Goal: Information Seeking & Learning: Learn about a topic

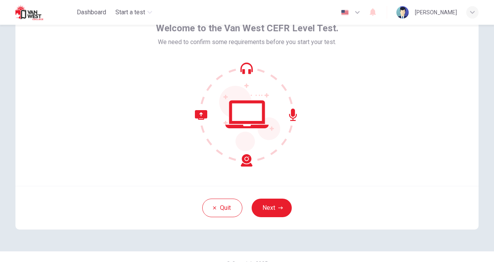
scroll to position [55, 0]
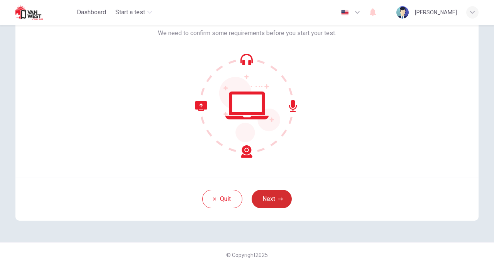
click at [271, 202] on button "Next" at bounding box center [272, 198] width 40 height 19
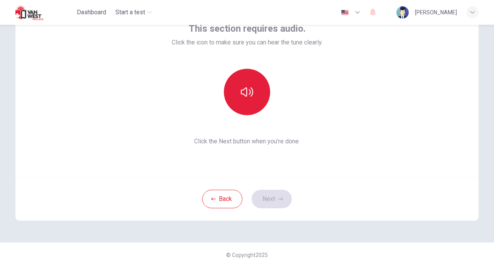
click at [249, 97] on icon "button" at bounding box center [247, 92] width 12 height 12
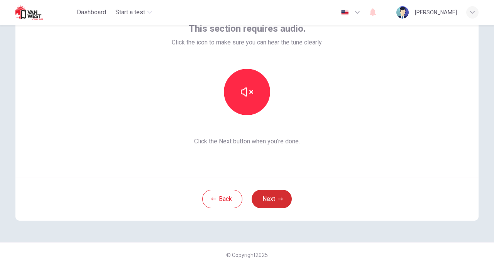
click at [282, 199] on button "Next" at bounding box center [272, 198] width 40 height 19
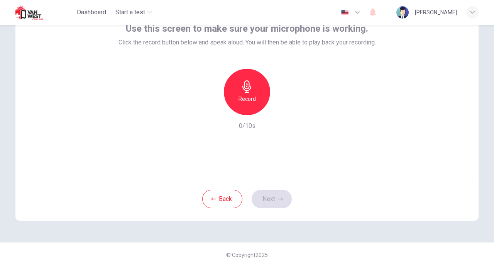
scroll to position [36, 0]
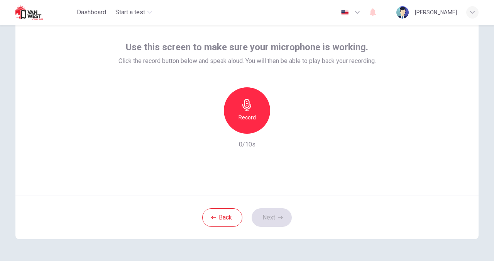
click at [243, 108] on icon "button" at bounding box center [246, 105] width 9 height 12
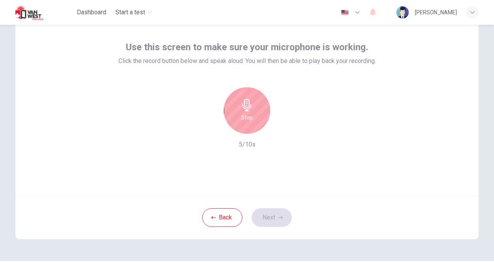
click at [243, 108] on icon "button" at bounding box center [246, 105] width 9 height 12
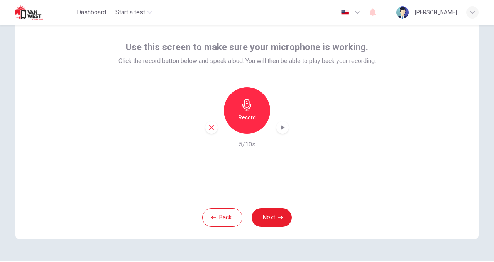
click at [276, 125] on div "button" at bounding box center [282, 127] width 12 height 12
click at [281, 126] on icon "button" at bounding box center [283, 127] width 8 height 8
click at [281, 126] on icon "button" at bounding box center [282, 127] width 3 height 5
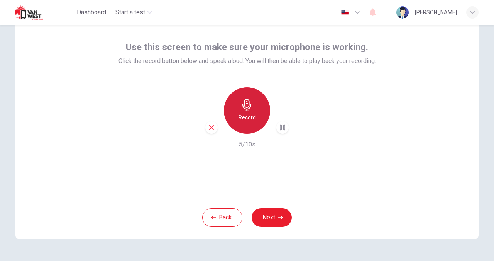
click at [256, 113] on div "Record" at bounding box center [247, 110] width 46 height 46
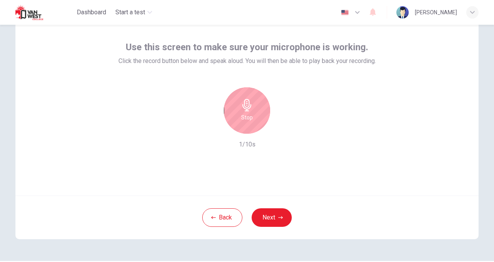
click at [256, 113] on div "Stop" at bounding box center [247, 110] width 46 height 46
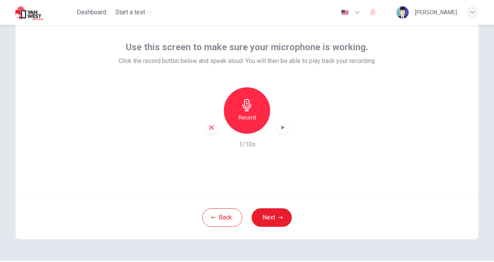
click at [256, 113] on div "Record" at bounding box center [247, 110] width 46 height 46
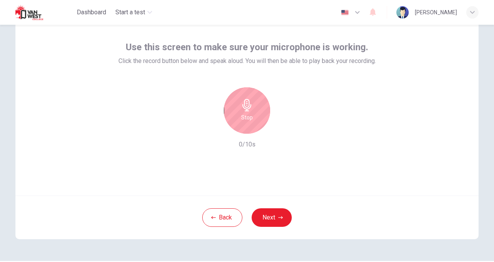
click at [256, 113] on div "Stop" at bounding box center [247, 110] width 46 height 46
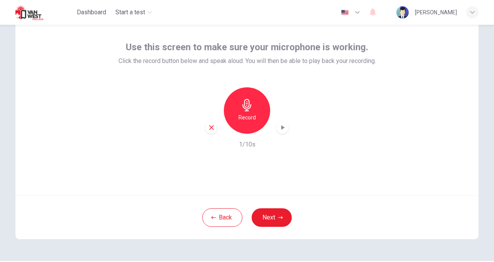
click at [282, 128] on icon "button" at bounding box center [283, 127] width 8 height 8
click at [213, 126] on icon "button" at bounding box center [211, 127] width 7 height 7
click at [252, 107] on div "Record" at bounding box center [247, 110] width 46 height 46
click at [280, 124] on icon "button" at bounding box center [283, 127] width 8 height 8
click at [282, 129] on icon "button" at bounding box center [283, 127] width 8 height 8
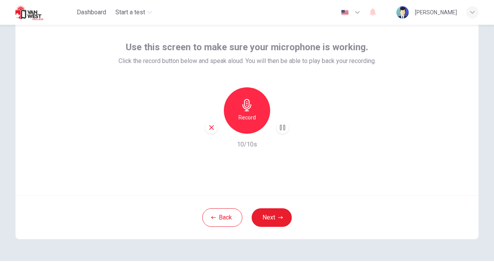
click at [282, 129] on icon "button" at bounding box center [283, 127] width 8 height 8
click at [246, 121] on h6 "Record" at bounding box center [247, 117] width 17 height 9
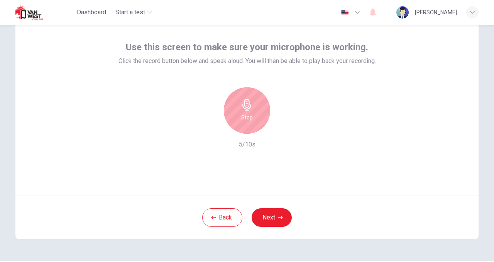
click at [246, 121] on h6 "Stop" at bounding box center [247, 117] width 12 height 9
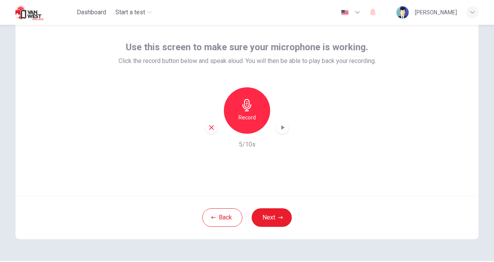
click at [282, 129] on icon "button" at bounding box center [283, 127] width 8 height 8
click at [209, 127] on icon "button" at bounding box center [211, 127] width 5 height 5
click at [211, 215] on button "Back" at bounding box center [222, 217] width 40 height 19
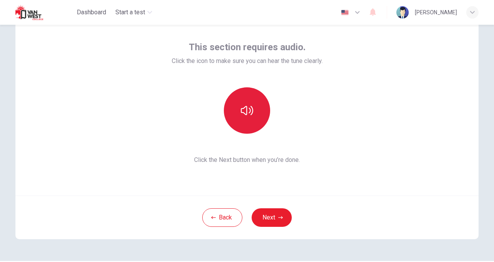
click at [244, 116] on icon "button" at bounding box center [247, 110] width 12 height 12
click at [232, 116] on button "button" at bounding box center [247, 110] width 46 height 46
click at [241, 104] on button "button" at bounding box center [247, 110] width 46 height 46
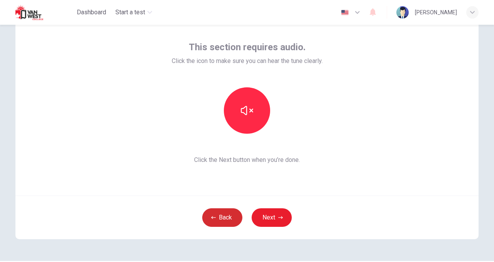
click at [217, 217] on button "Back" at bounding box center [222, 217] width 40 height 19
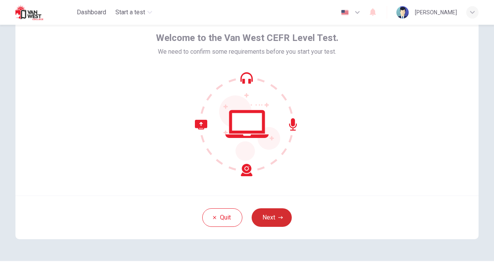
click at [272, 222] on button "Next" at bounding box center [272, 217] width 40 height 19
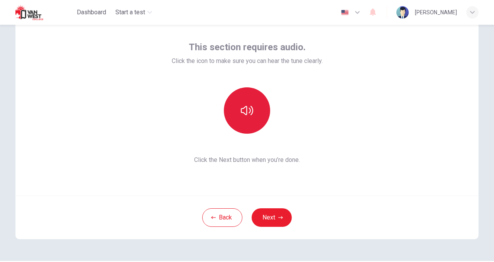
click at [238, 112] on button "button" at bounding box center [247, 110] width 46 height 46
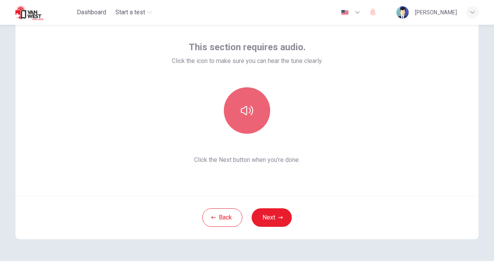
click at [238, 112] on button "button" at bounding box center [247, 110] width 46 height 46
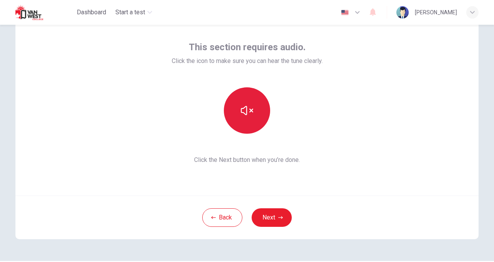
click at [238, 112] on button "button" at bounding box center [247, 110] width 46 height 46
click at [377, 16] on span "button" at bounding box center [372, 12] width 9 height 10
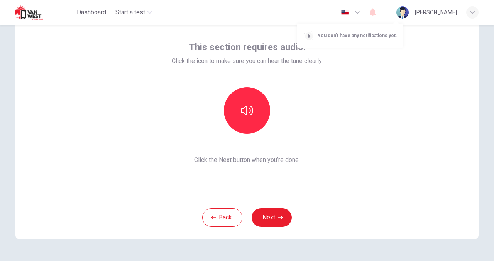
click at [272, 222] on div at bounding box center [247, 131] width 494 height 262
click at [270, 217] on button "Next" at bounding box center [272, 217] width 40 height 19
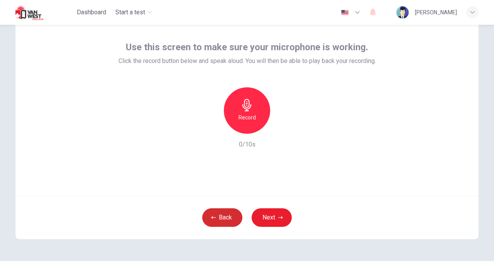
click at [232, 217] on button "Back" at bounding box center [222, 217] width 40 height 19
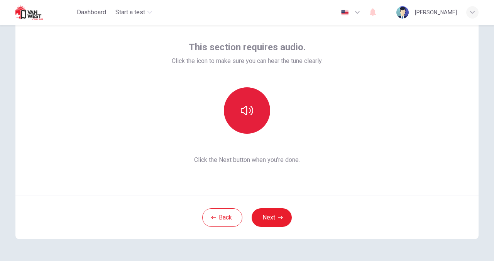
click at [250, 112] on icon "button" at bounding box center [247, 110] width 12 height 12
click at [250, 112] on icon "button" at bounding box center [247, 110] width 12 height 9
click at [258, 96] on button "button" at bounding box center [247, 110] width 46 height 46
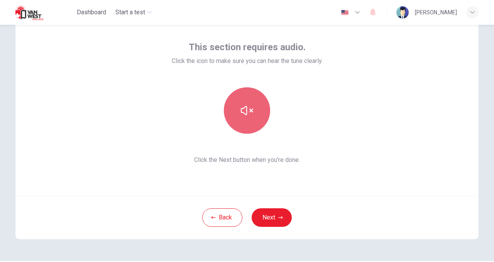
click at [258, 96] on button "button" at bounding box center [247, 110] width 46 height 46
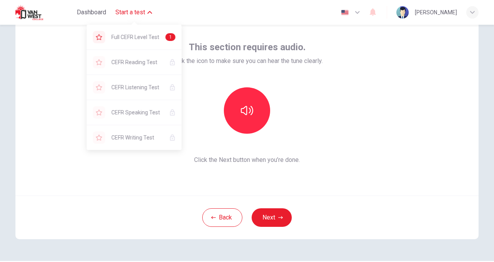
click at [148, 11] on icon "button" at bounding box center [149, 12] width 5 height 5
click at [139, 32] on span "Full CEFR Level Test" at bounding box center [136, 36] width 48 height 9
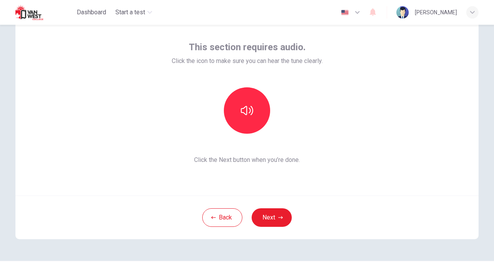
click at [39, 8] on img at bounding box center [35, 12] width 41 height 15
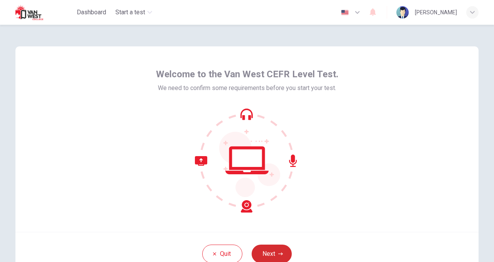
click at [263, 247] on button "Next" at bounding box center [272, 253] width 40 height 19
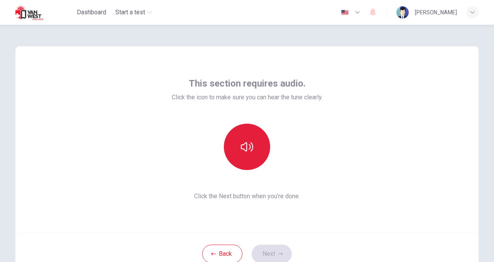
click at [249, 142] on icon "button" at bounding box center [247, 146] width 12 height 12
click at [235, 155] on button "button" at bounding box center [247, 146] width 46 height 46
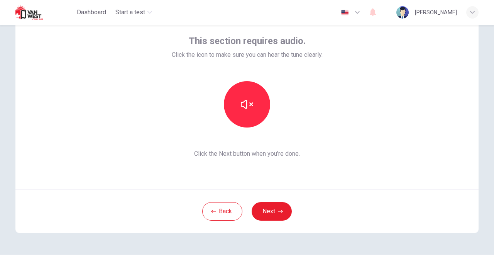
scroll to position [43, 0]
click at [273, 215] on button "Next" at bounding box center [272, 210] width 40 height 19
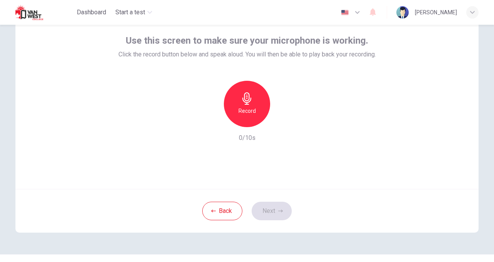
click at [249, 111] on h6 "Record" at bounding box center [247, 110] width 17 height 9
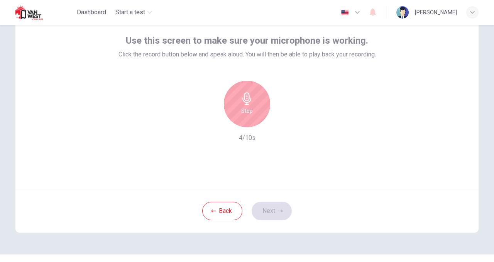
click at [249, 111] on h6 "Stop" at bounding box center [247, 110] width 12 height 9
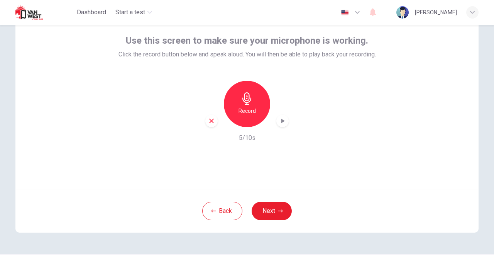
click at [284, 120] on icon "button" at bounding box center [283, 121] width 8 height 8
click at [281, 211] on button "Next" at bounding box center [272, 210] width 40 height 19
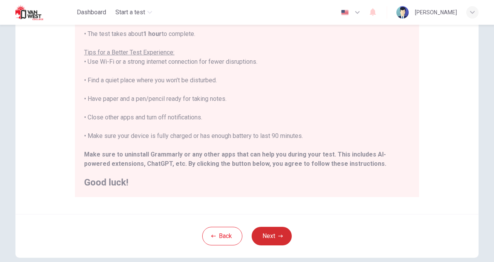
scroll to position [152, 0]
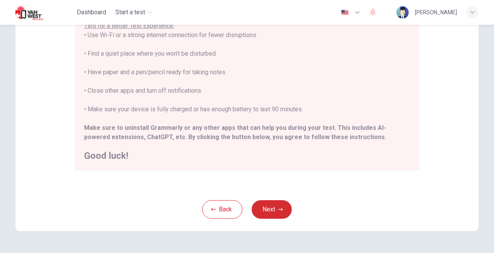
click at [281, 211] on button "Next" at bounding box center [272, 209] width 40 height 19
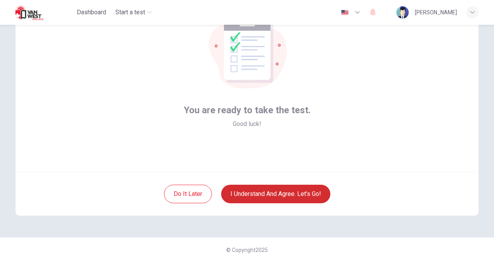
scroll to position [60, 0]
click at [284, 197] on button "I understand and agree. Let’s go!" at bounding box center [275, 193] width 109 height 19
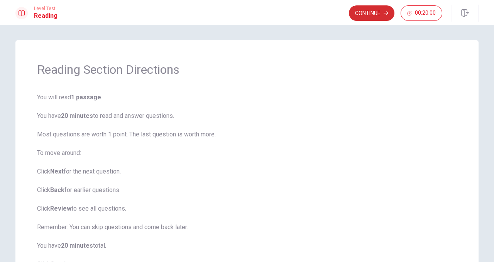
click at [369, 9] on button "Continue" at bounding box center [372, 12] width 46 height 15
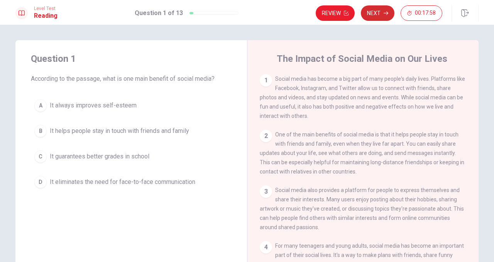
click at [375, 11] on button "Next" at bounding box center [378, 12] width 34 height 15
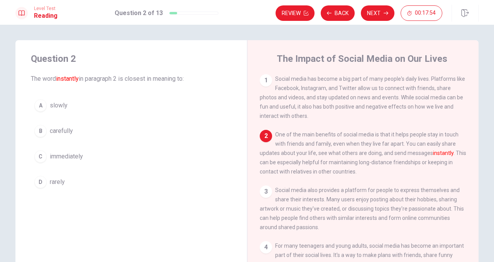
click at [267, 83] on div "1" at bounding box center [266, 80] width 12 height 12
click at [336, 9] on button "Back" at bounding box center [338, 12] width 34 height 15
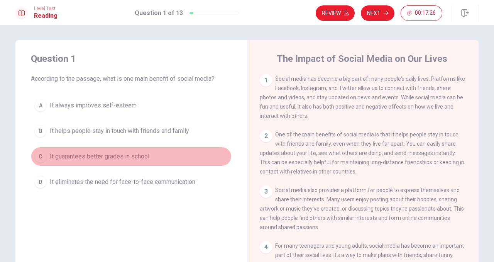
click at [130, 164] on button "C It guarantees better grades in school" at bounding box center [131, 156] width 201 height 19
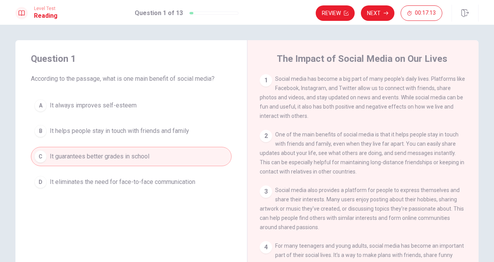
click at [111, 108] on span "It always improves self-esteem" at bounding box center [93, 105] width 87 height 9
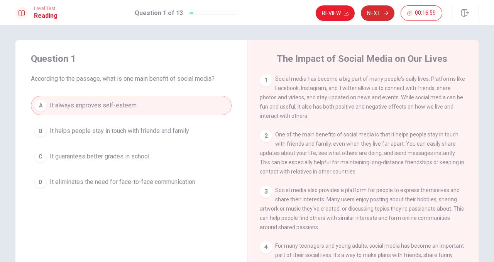
click at [379, 10] on button "Next" at bounding box center [378, 12] width 34 height 15
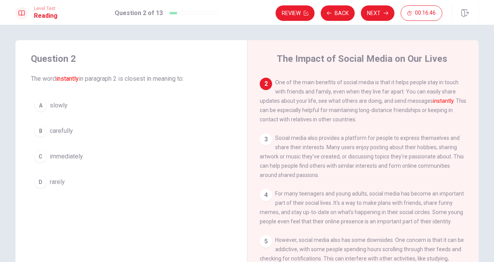
scroll to position [49, 0]
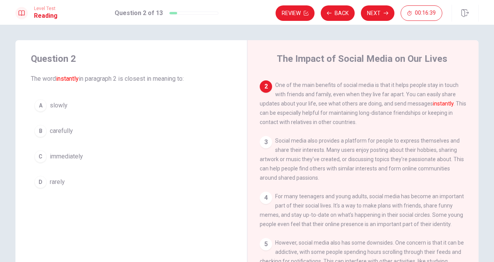
click at [39, 155] on div "C" at bounding box center [40, 156] width 12 height 12
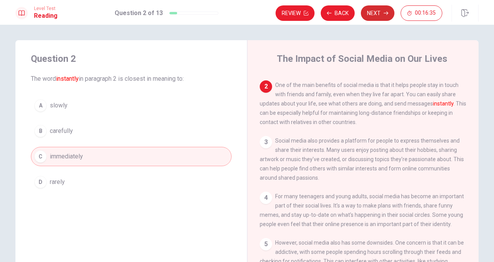
click at [372, 15] on button "Next" at bounding box center [378, 12] width 34 height 15
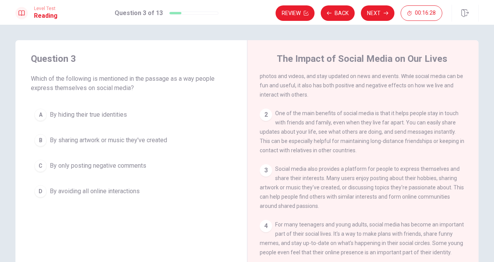
scroll to position [0, 0]
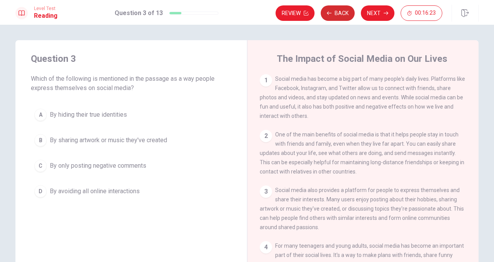
click at [340, 12] on button "Back" at bounding box center [338, 12] width 34 height 15
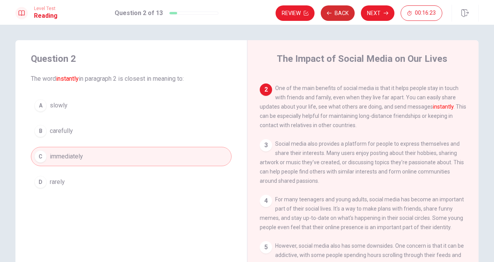
scroll to position [58, 0]
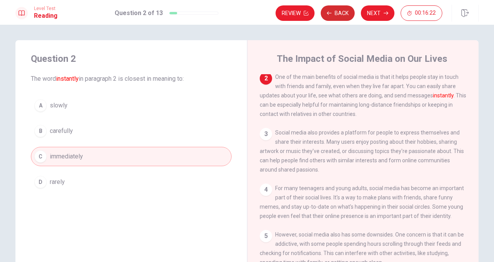
click at [340, 12] on button "Back" at bounding box center [338, 12] width 34 height 15
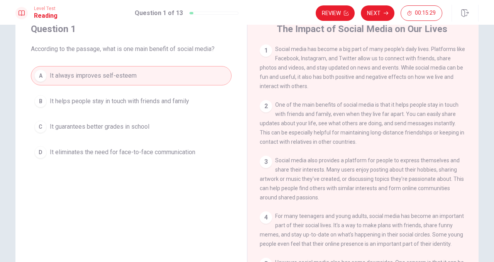
scroll to position [30, 0]
click at [183, 154] on span "It eliminates the need for face-to-face communication" at bounding box center [122, 151] width 145 height 9
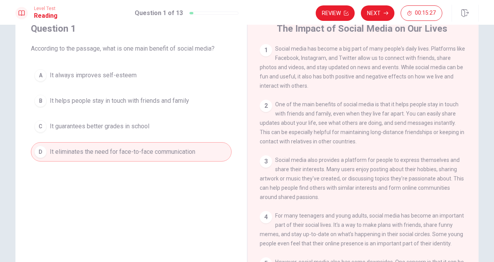
scroll to position [0, 0]
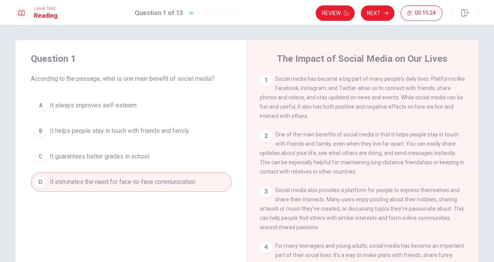
click at [109, 99] on button "A It always improves self-esteem" at bounding box center [131, 105] width 201 height 19
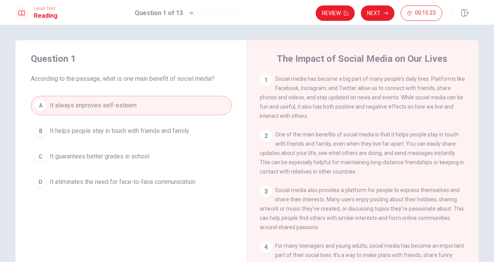
click at [112, 179] on span "It eliminates the need for face-to-face communication" at bounding box center [122, 181] width 145 height 9
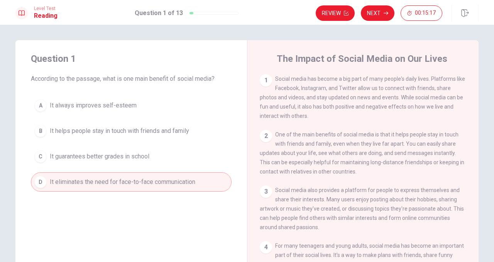
click at [102, 127] on span "It helps people stay in touch with friends and family" at bounding box center [119, 130] width 139 height 9
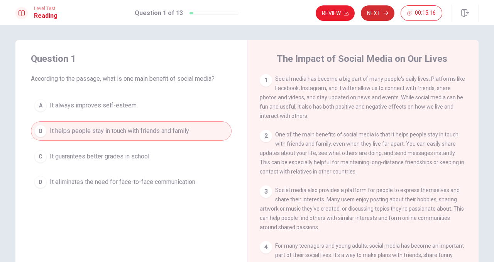
click at [376, 12] on button "Next" at bounding box center [378, 12] width 34 height 15
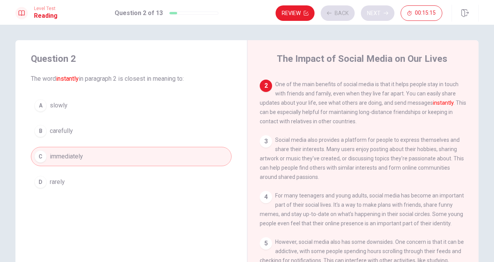
scroll to position [58, 0]
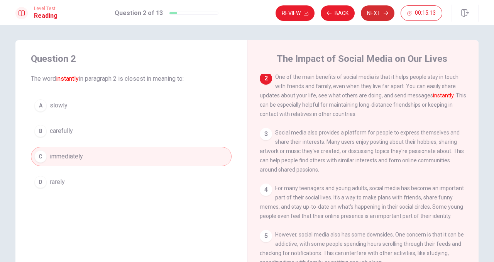
click at [384, 14] on icon "button" at bounding box center [386, 13] width 5 height 5
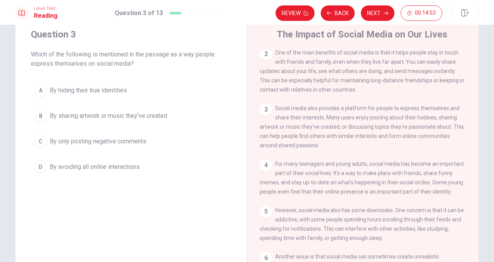
scroll to position [25, 0]
click at [118, 115] on span "By sharing artwork or music they've created" at bounding box center [108, 115] width 117 height 9
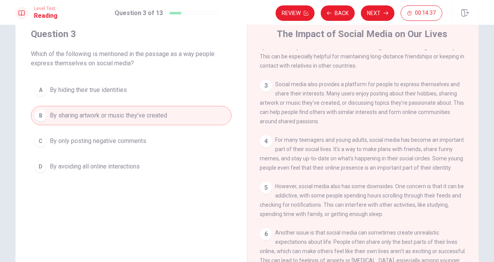
scroll to position [89, 0]
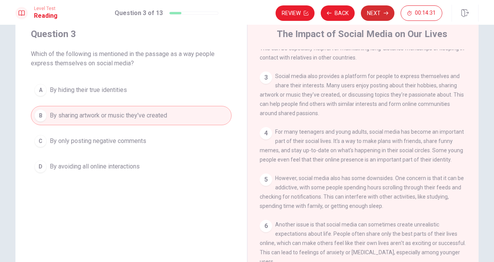
click at [379, 11] on button "Next" at bounding box center [378, 12] width 34 height 15
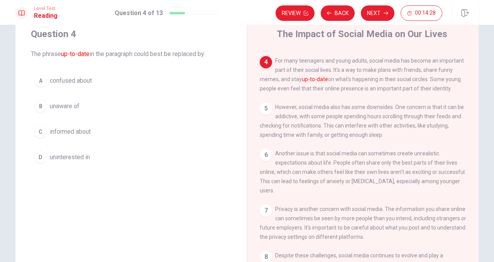
scroll to position [165, 0]
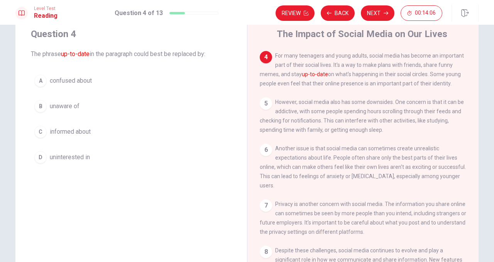
click at [40, 133] on div "C" at bounding box center [40, 131] width 12 height 12
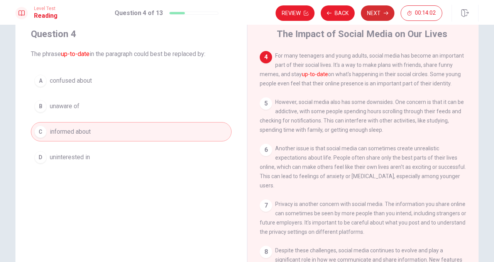
click at [372, 10] on button "Next" at bounding box center [378, 12] width 34 height 15
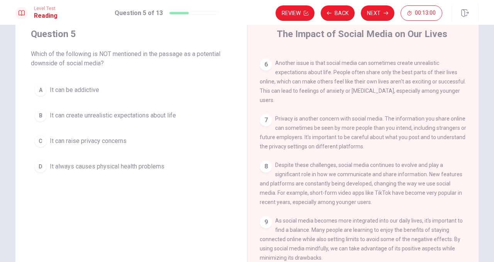
scroll to position [267, 0]
click at [113, 168] on span "It always causes physical health problems" at bounding box center [107, 166] width 115 height 9
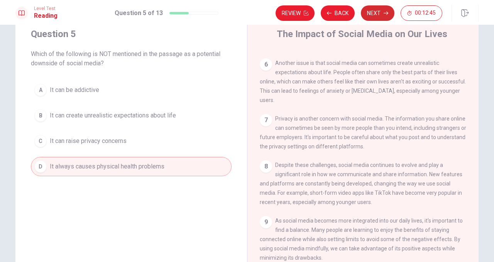
click at [382, 12] on button "Next" at bounding box center [378, 12] width 34 height 15
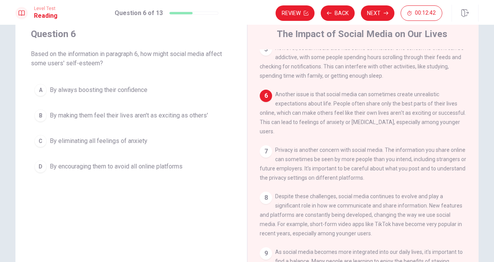
scroll to position [230, 0]
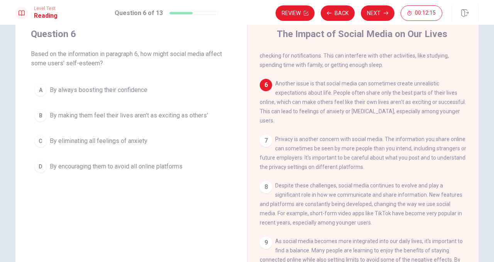
click at [157, 117] on span "By making them feel their lives aren't as exciting as others'" at bounding box center [129, 115] width 158 height 9
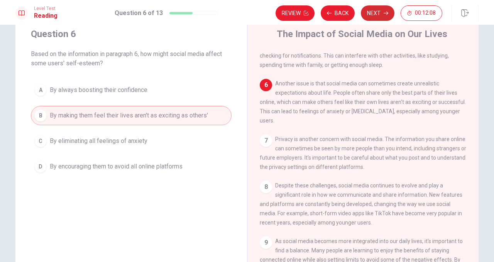
click at [379, 7] on button "Next" at bounding box center [378, 12] width 34 height 15
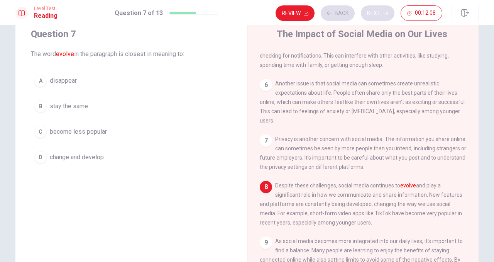
scroll to position [267, 0]
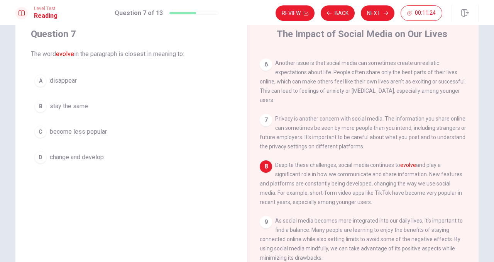
click at [37, 160] on div "D" at bounding box center [40, 157] width 12 height 12
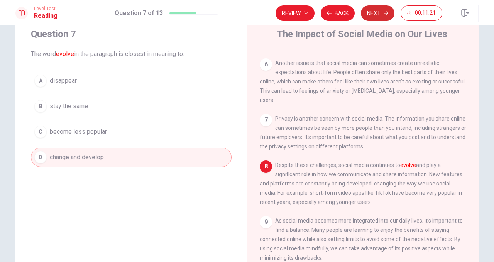
click at [376, 15] on button "Next" at bounding box center [378, 12] width 34 height 15
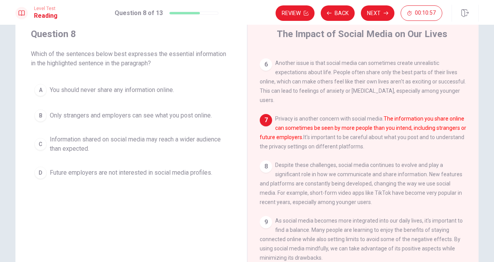
click at [122, 144] on span "Information shared on social media may reach a wider audience than expected." at bounding box center [139, 144] width 178 height 19
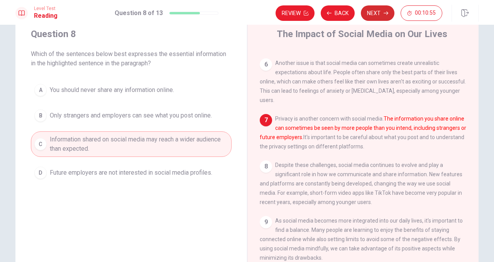
click at [381, 8] on button "Next" at bounding box center [378, 12] width 34 height 15
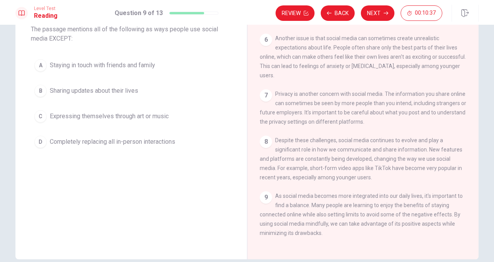
scroll to position [49, 0]
click at [109, 154] on div "Question 9 The passage mentions all of the following as ways people use social …" at bounding box center [131, 78] width 232 height 173
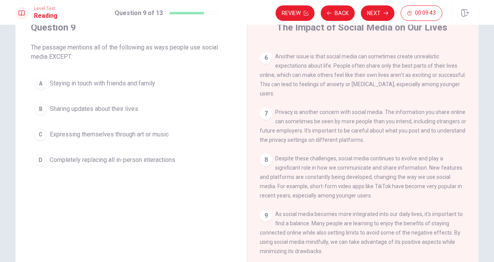
scroll to position [28, 0]
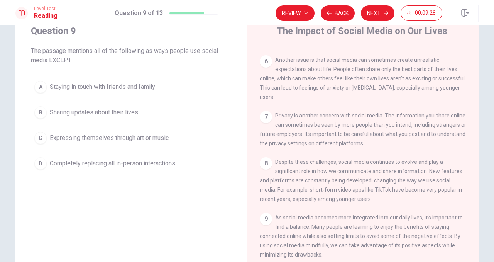
click at [125, 165] on span "Completely replacing all in-person interactions" at bounding box center [112, 163] width 125 height 9
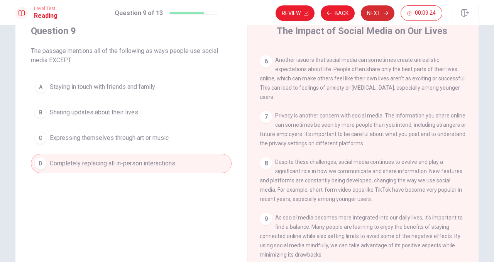
click at [369, 19] on button "Next" at bounding box center [378, 12] width 34 height 15
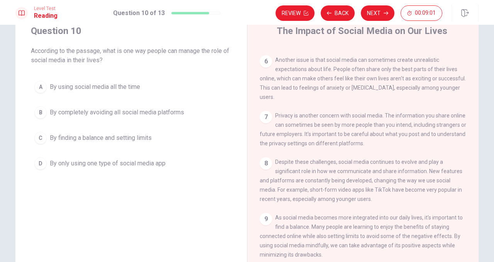
click at [142, 136] on span "By finding a balance and setting limits" at bounding box center [101, 137] width 102 height 9
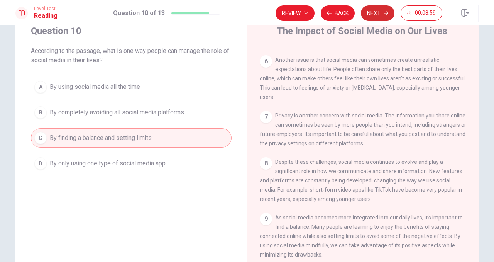
click at [370, 18] on button "Next" at bounding box center [378, 12] width 34 height 15
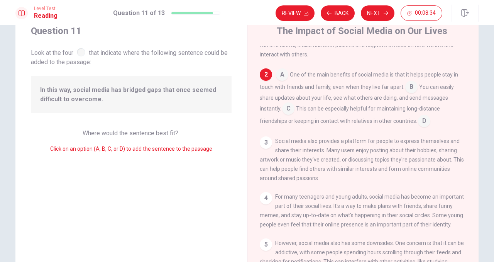
scroll to position [34, 0]
click at [289, 109] on input at bounding box center [288, 109] width 12 height 12
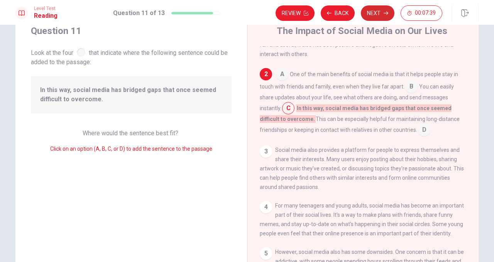
click at [381, 8] on button "Next" at bounding box center [378, 12] width 34 height 15
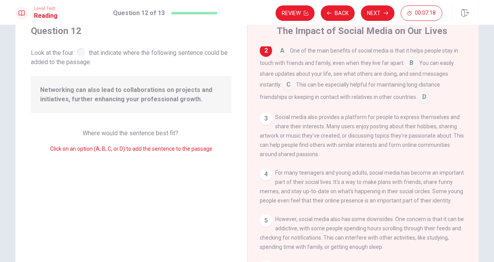
scroll to position [44, 0]
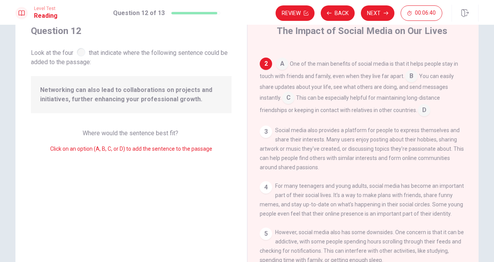
click at [408, 79] on input at bounding box center [411, 77] width 12 height 12
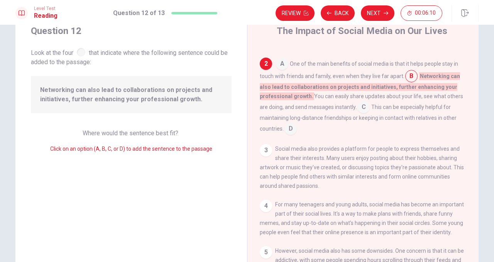
click at [282, 64] on input at bounding box center [282, 64] width 12 height 12
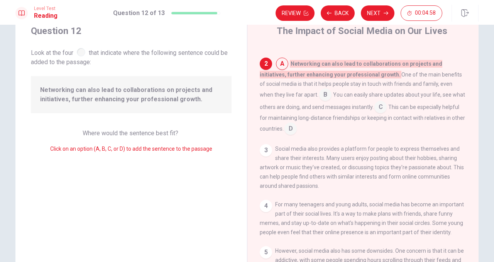
click at [319, 100] on input at bounding box center [325, 95] width 12 height 12
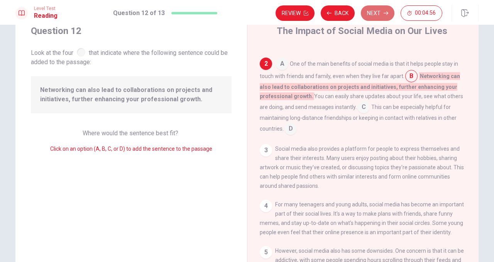
click at [376, 18] on button "Next" at bounding box center [378, 12] width 34 height 15
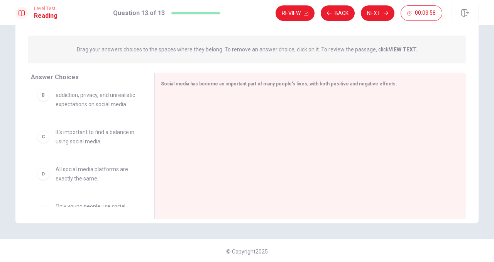
scroll to position [65, 0]
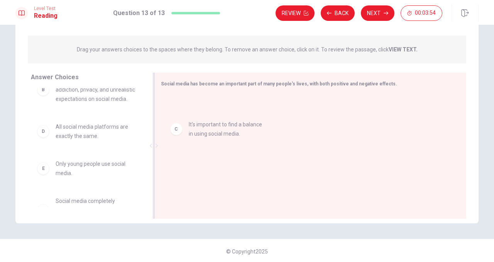
drag, startPoint x: 64, startPoint y: 143, endPoint x: 208, endPoint y: 128, distance: 144.8
click at [173, 145] on div "C It's important to find a balance in using social media." at bounding box center [307, 146] width 293 height 103
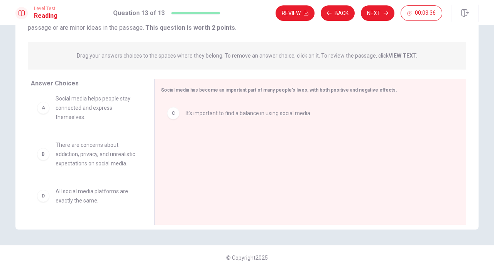
scroll to position [0, 0]
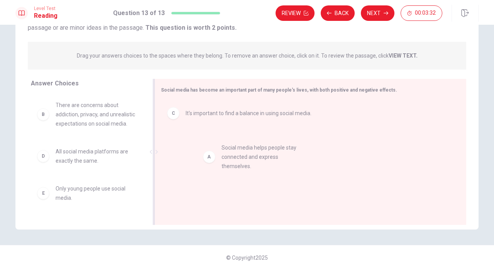
drag, startPoint x: 44, startPoint y: 117, endPoint x: 217, endPoint y: 162, distance: 178.2
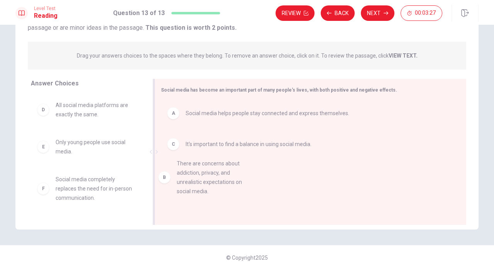
drag, startPoint x: 44, startPoint y: 120, endPoint x: 171, endPoint y: 180, distance: 140.2
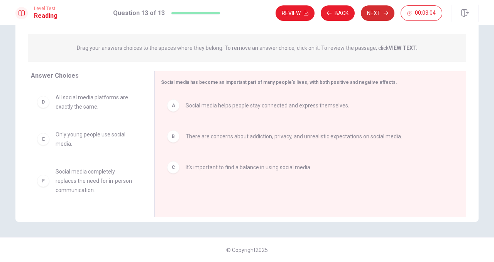
click at [377, 14] on button "Next" at bounding box center [378, 12] width 34 height 15
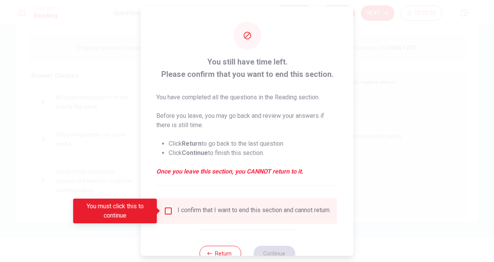
click at [165, 212] on input "You must click this to continue" at bounding box center [168, 210] width 9 height 9
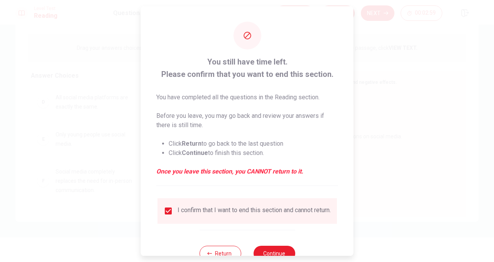
scroll to position [26, 0]
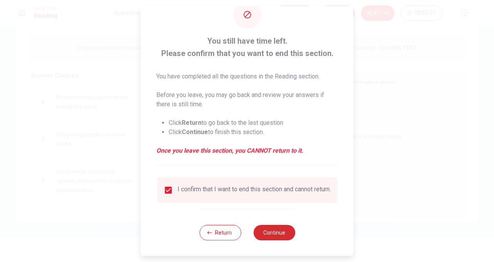
click at [277, 233] on button "Continue" at bounding box center [274, 232] width 42 height 15
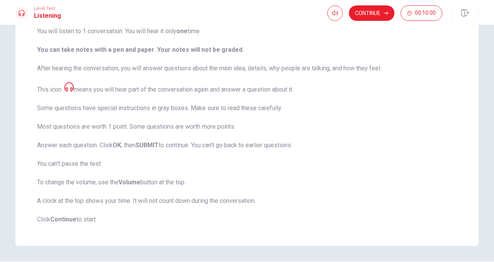
scroll to position [83, 0]
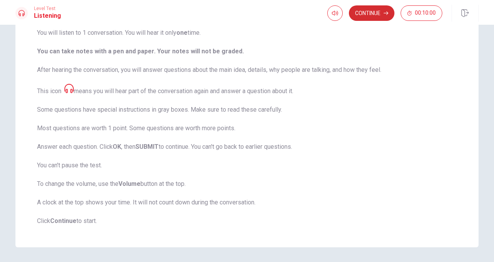
click at [376, 16] on button "Continue" at bounding box center [372, 12] width 46 height 15
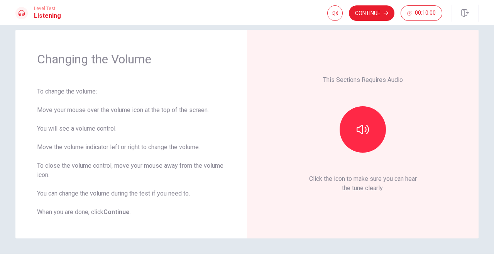
scroll to position [27, 0]
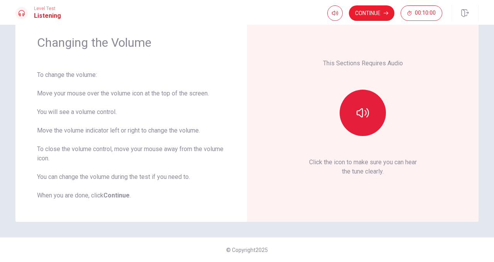
click at [357, 101] on button "button" at bounding box center [363, 113] width 46 height 46
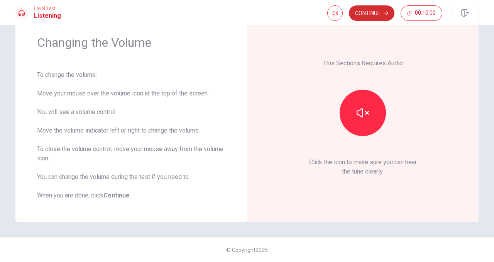
click at [367, 15] on button "Continue" at bounding box center [372, 12] width 46 height 15
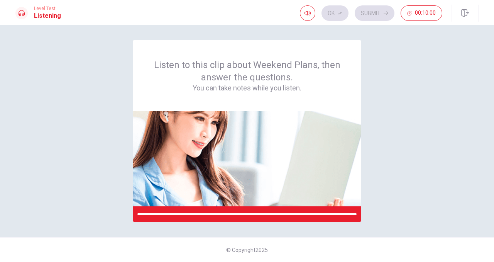
scroll to position [0, 0]
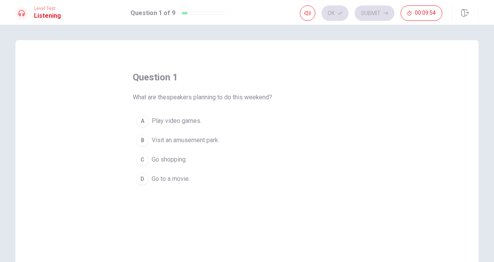
click at [144, 140] on div "B" at bounding box center [142, 140] width 12 height 12
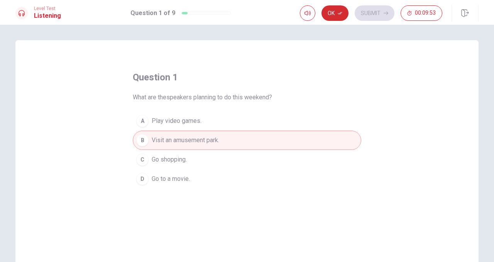
click at [332, 12] on button "Ok" at bounding box center [334, 12] width 27 height 15
click at [376, 11] on button "Submit" at bounding box center [375, 12] width 40 height 15
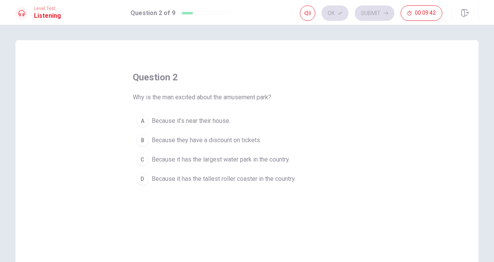
click at [171, 183] on span "Because it has the tallest roller coaster in the country." at bounding box center [224, 178] width 144 height 9
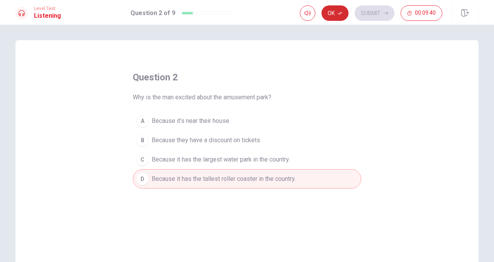
click at [334, 14] on button "Ok" at bounding box center [334, 12] width 27 height 15
click at [375, 10] on button "Submit" at bounding box center [375, 12] width 40 height 15
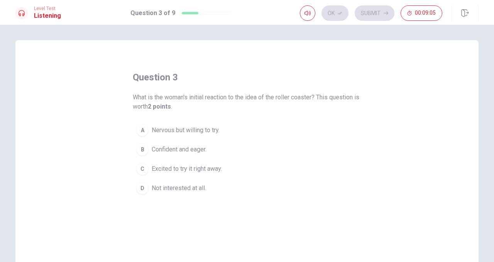
click at [163, 131] on span "Nervous but willing to try." at bounding box center [186, 129] width 68 height 9
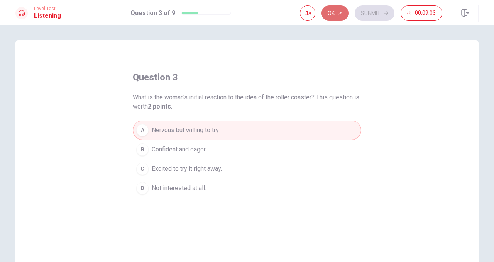
click at [337, 13] on button "Ok" at bounding box center [334, 12] width 27 height 15
click at [368, 11] on button "Submit" at bounding box center [375, 12] width 40 height 15
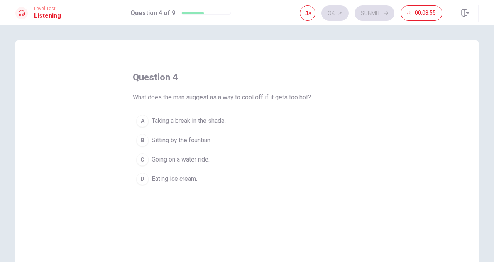
click at [146, 159] on button "C Going on a water ride." at bounding box center [247, 159] width 228 height 19
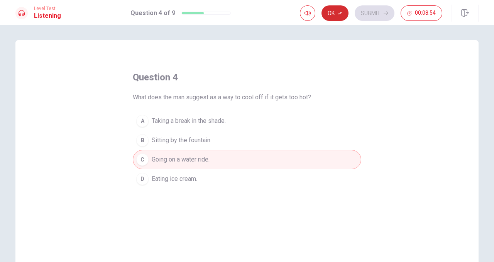
click at [331, 15] on button "Ok" at bounding box center [334, 12] width 27 height 15
click at [374, 8] on button "Submit" at bounding box center [375, 12] width 40 height 15
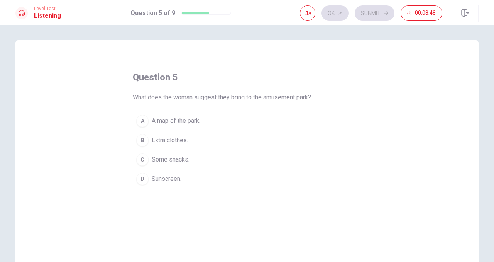
click at [166, 140] on span "Extra clothes." at bounding box center [170, 139] width 36 height 9
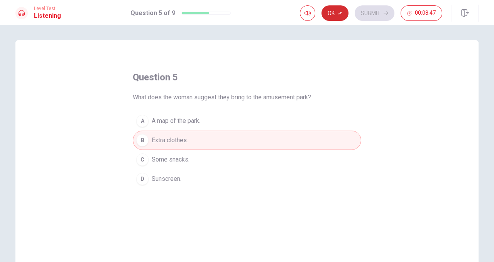
click at [335, 14] on button "Ok" at bounding box center [334, 12] width 27 height 15
click at [372, 14] on button "Submit" at bounding box center [375, 12] width 40 height 15
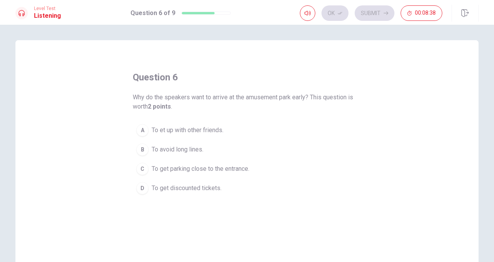
click at [181, 149] on span "To avoid long lines." at bounding box center [178, 149] width 52 height 9
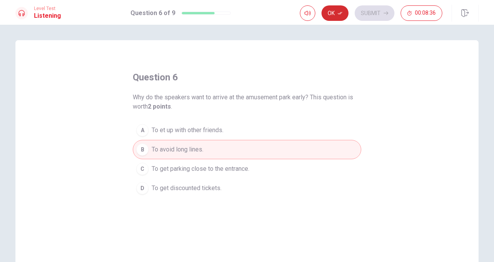
click at [338, 13] on icon "button" at bounding box center [340, 13] width 5 height 5
click at [376, 14] on button "Submit" at bounding box center [375, 12] width 40 height 15
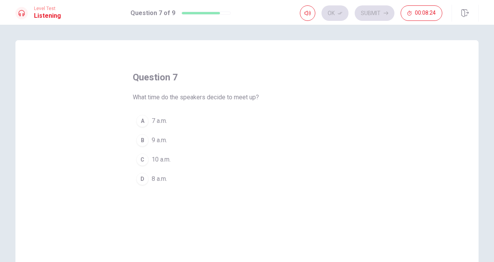
click at [140, 123] on div "A" at bounding box center [142, 121] width 12 height 12
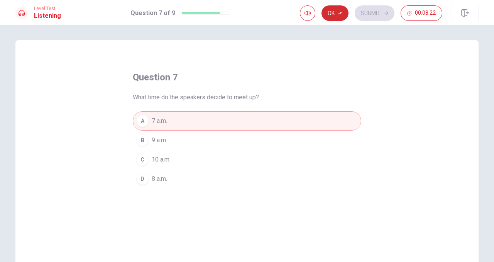
click at [337, 15] on button "Ok" at bounding box center [334, 12] width 27 height 15
click at [374, 9] on button "Submit" at bounding box center [375, 12] width 40 height 15
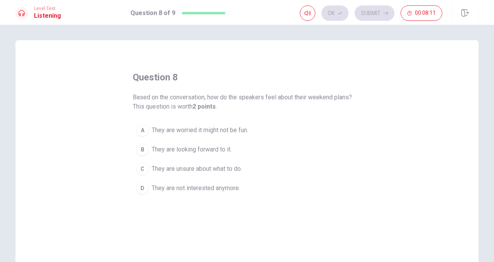
click at [187, 149] on span "They are looking forward to it." at bounding box center [192, 149] width 80 height 9
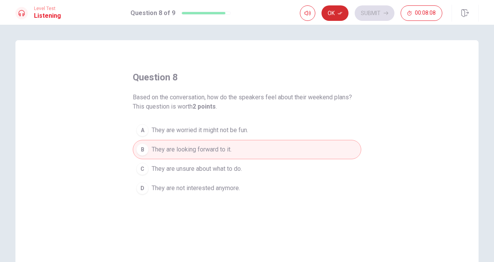
click at [339, 14] on icon "button" at bounding box center [340, 13] width 5 height 3
click at [375, 10] on button "Submit" at bounding box center [375, 12] width 40 height 15
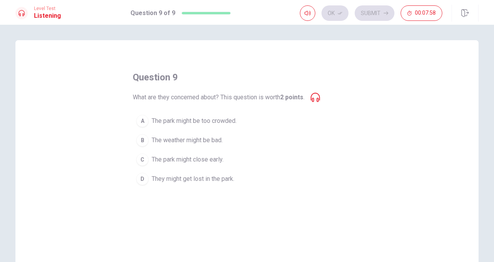
click at [207, 120] on span "The park might be too crowded." at bounding box center [194, 120] width 85 height 9
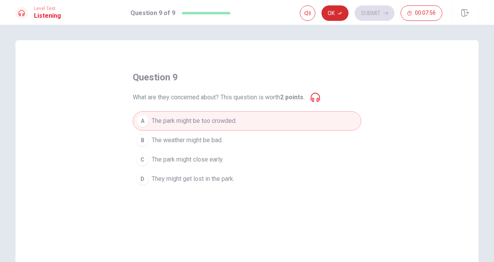
click at [328, 14] on button "Ok" at bounding box center [334, 12] width 27 height 15
click at [364, 14] on button "Submit" at bounding box center [375, 12] width 40 height 15
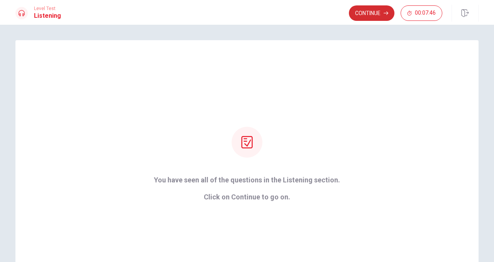
click at [365, 12] on button "Continue" at bounding box center [372, 12] width 46 height 15
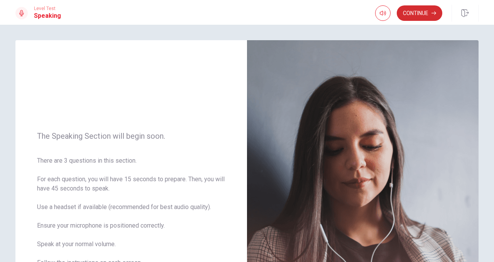
click at [410, 17] on button "Continue" at bounding box center [420, 12] width 46 height 15
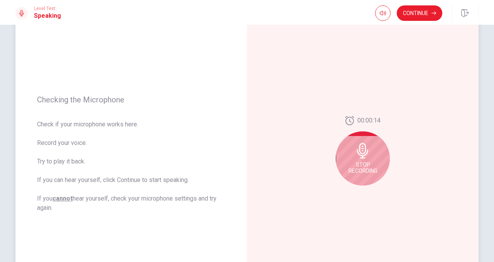
scroll to position [59, 0]
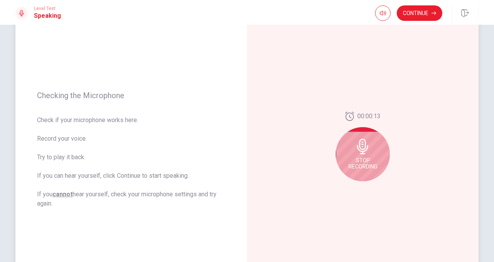
click at [355, 139] on icon at bounding box center [362, 146] width 15 height 15
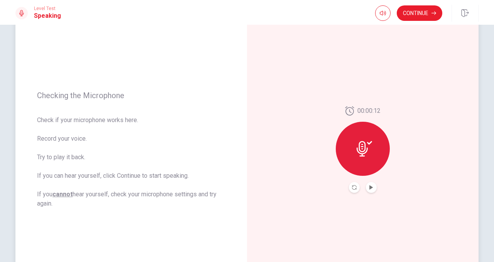
click at [369, 148] on icon at bounding box center [364, 148] width 15 height 15
click at [369, 185] on icon "Play Audio" at bounding box center [371, 187] width 5 height 5
click at [369, 185] on icon "Pause Audio" at bounding box center [371, 187] width 4 height 5
click at [352, 187] on icon "Record Again" at bounding box center [354, 187] width 5 height 5
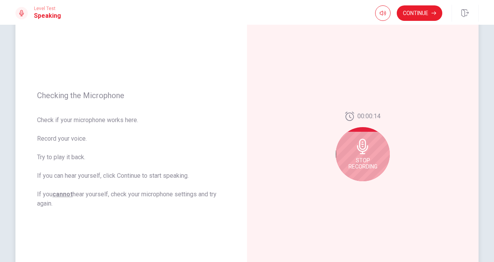
click at [366, 156] on div "Stop Recording" at bounding box center [363, 154] width 54 height 54
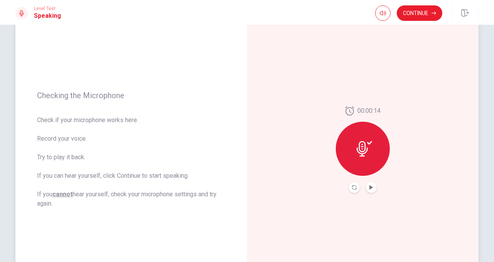
click at [366, 156] on icon at bounding box center [364, 148] width 15 height 15
click at [369, 187] on icon "Play Audio" at bounding box center [370, 187] width 3 height 5
click at [369, 145] on icon at bounding box center [364, 148] width 15 height 15
click at [376, 154] on div at bounding box center [363, 149] width 54 height 54
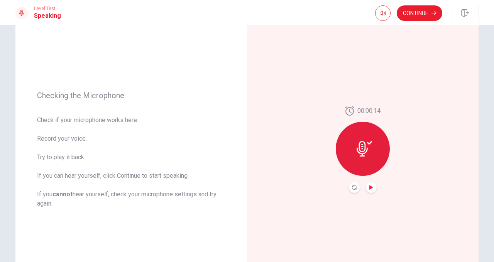
click at [372, 185] on button "Play Audio" at bounding box center [371, 187] width 11 height 11
click at [354, 185] on button "Record Again" at bounding box center [354, 187] width 11 height 11
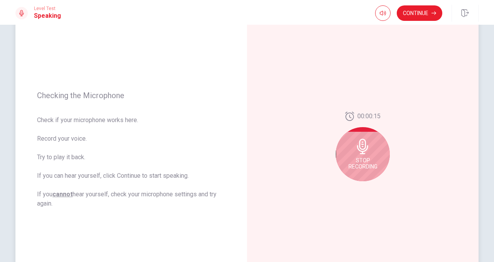
click at [356, 142] on icon at bounding box center [362, 146] width 15 height 15
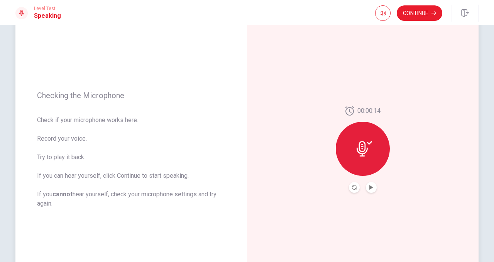
click at [367, 143] on icon at bounding box center [369, 142] width 5 height 3
click at [369, 186] on icon "Play Audio" at bounding box center [371, 187] width 5 height 5
click at [369, 184] on button "Play Audio" at bounding box center [371, 187] width 11 height 11
click at [361, 155] on icon at bounding box center [362, 148] width 11 height 15
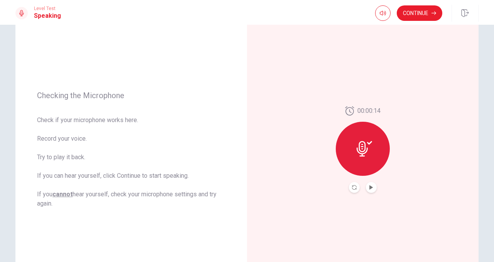
click at [361, 155] on icon at bounding box center [362, 148] width 11 height 15
click at [352, 185] on icon "Record Again" at bounding box center [354, 187] width 5 height 5
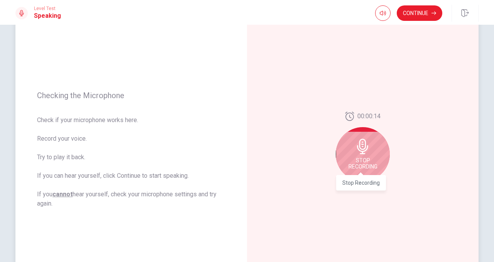
click at [361, 168] on span "Stop Recording" at bounding box center [362, 163] width 29 height 12
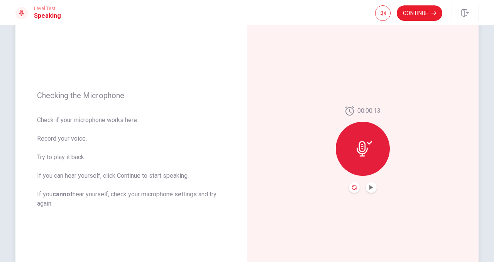
click at [354, 185] on icon "Record Again" at bounding box center [354, 187] width 5 height 5
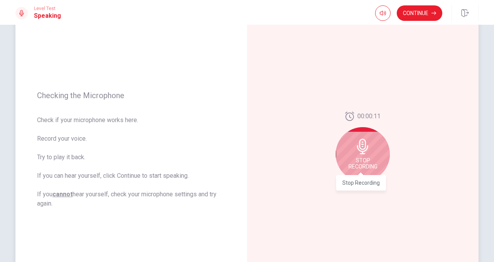
click at [362, 165] on span "Stop Recording" at bounding box center [362, 163] width 29 height 12
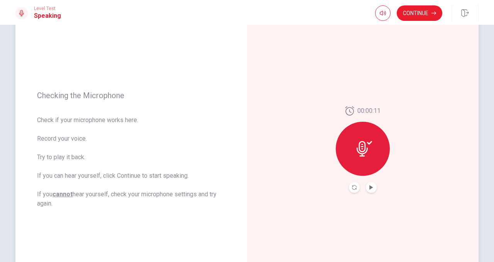
click at [372, 187] on button "Play Audio" at bounding box center [371, 187] width 11 height 11
click at [372, 187] on button "Pause Audio" at bounding box center [371, 187] width 11 height 11
click at [413, 17] on button "Continue" at bounding box center [420, 12] width 46 height 15
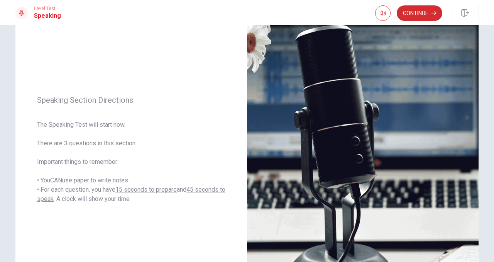
click at [430, 15] on button "Continue" at bounding box center [420, 12] width 46 height 15
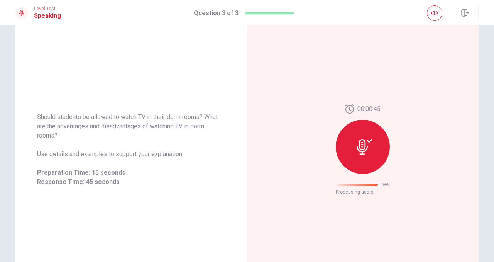
scroll to position [19, 0]
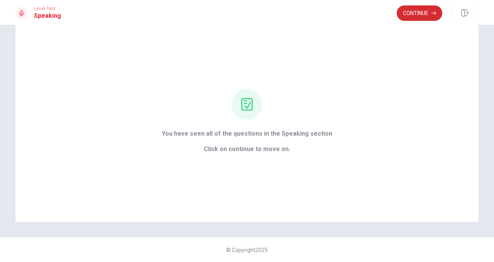
click at [417, 15] on button "Continue" at bounding box center [420, 12] width 46 height 15
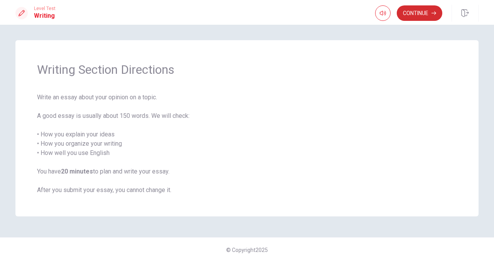
click at [410, 18] on button "Continue" at bounding box center [420, 12] width 46 height 15
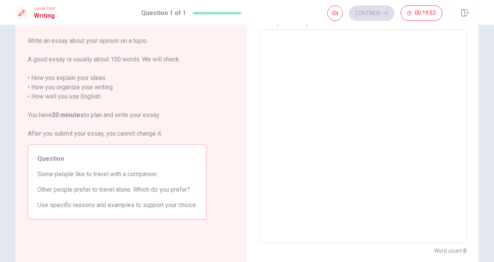
scroll to position [43, 0]
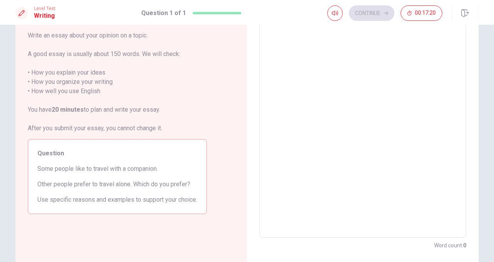
click at [337, 83] on textarea at bounding box center [363, 130] width 196 height 201
type textarea "i"
type textarea "x"
type textarea "i"
type textarea "x"
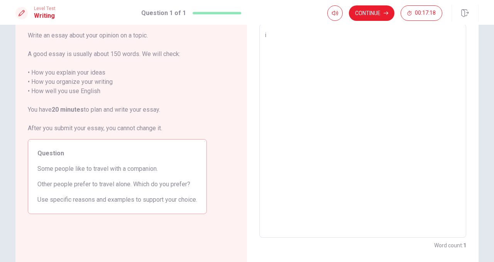
type textarea "i p"
type textarea "x"
type textarea "i pr"
type textarea "x"
type textarea "i pre"
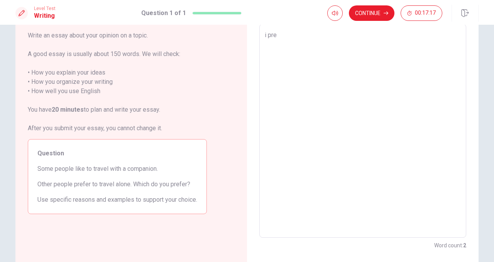
type textarea "x"
type textarea "i pref"
type textarea "x"
type textarea "i prefe"
type textarea "x"
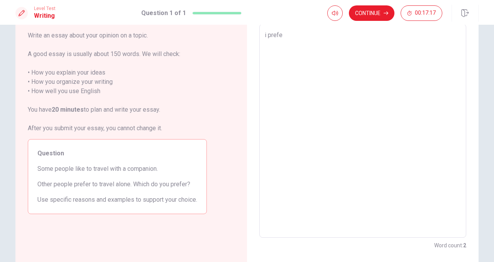
type textarea "i prefer"
type textarea "x"
type textarea "i prefer"
type textarea "x"
type textarea "i prefer t"
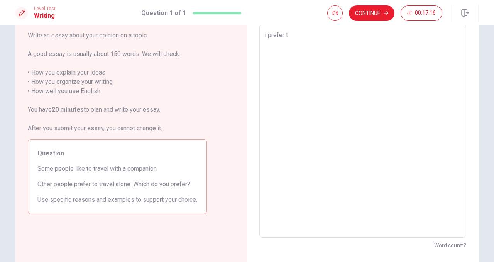
type textarea "x"
type textarea "i prefer to"
type textarea "x"
type textarea "i prefer to"
type textarea "x"
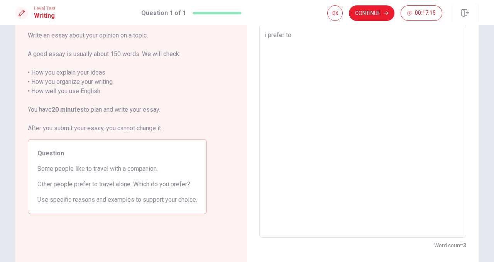
type textarea "i prefer to t"
type textarea "x"
type textarea "i prefer to tr"
type textarea "x"
type textarea "i prefer to tra"
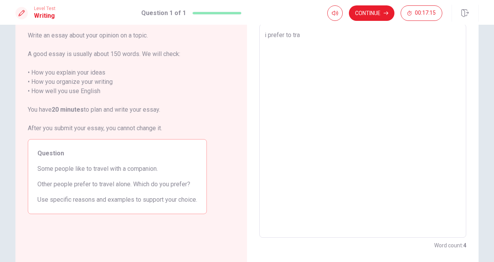
type textarea "x"
type textarea "i prefer to trav"
type textarea "x"
type textarea "i prefer to trave"
type textarea "x"
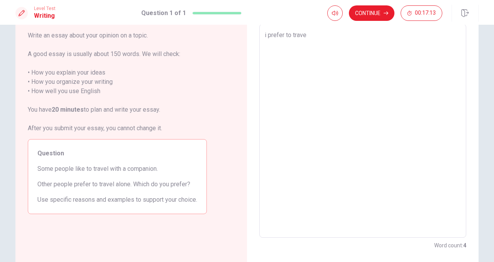
type textarea "i prefer to travel"
type textarea "x"
type textarea "i prefer to travel"
type textarea "x"
type textarea "i prefer to travel w"
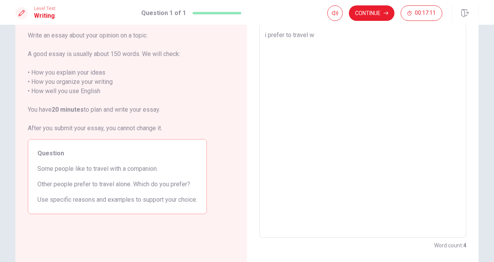
type textarea "x"
type textarea "i prefer to travel wi"
type textarea "x"
type textarea "i prefer to travel wit"
type textarea "x"
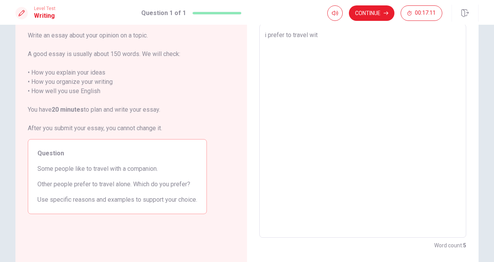
type textarea "i prefer to travel with"
type textarea "x"
type textarea "i prefer to travel with"
type textarea "x"
type textarea "i prefer to travel with a"
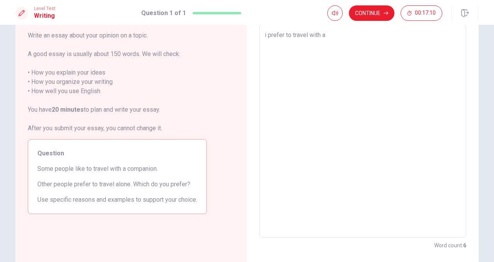
type textarea "x"
type textarea "i prefer to travel with a"
type textarea "x"
type textarea "i prefer to travel with a c"
type textarea "x"
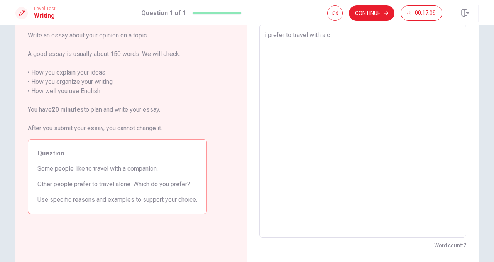
type textarea "i prefer to travel with a cp"
type textarea "x"
type textarea "i prefer to travel with a cpm"
type textarea "x"
type textarea "i prefer to travel with a cp"
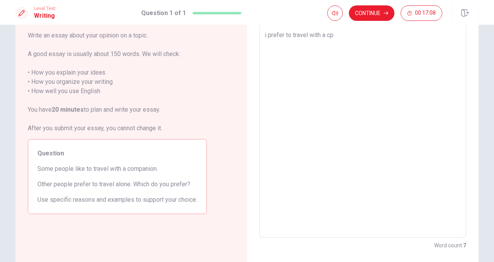
type textarea "x"
type textarea "i prefer to travel with a c"
type textarea "x"
type textarea "i prefer to travel with a cp"
type textarea "x"
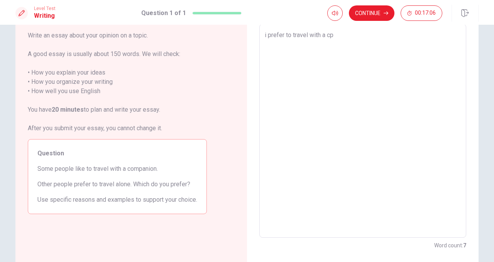
type textarea "i prefer to travel with a c"
type textarea "x"
type textarea "i prefer to travel with a co"
type textarea "x"
type textarea "i prefer to travel with a com"
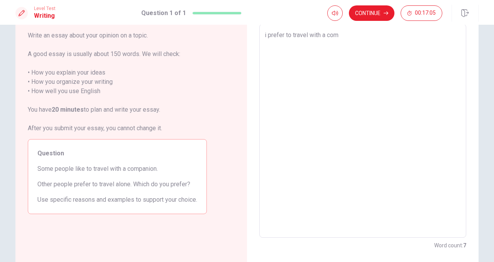
type textarea "x"
type textarea "i prefer to travel with a comp"
type textarea "x"
type textarea "i prefer to travel with a compa"
type textarea "x"
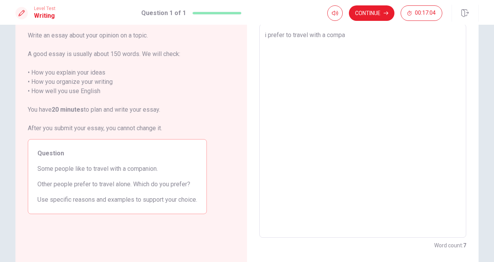
type textarea "i prefer to travel with a compan"
type textarea "x"
type textarea "i prefer to travel with a compani"
type textarea "x"
type textarea "i prefer to travel with a companio"
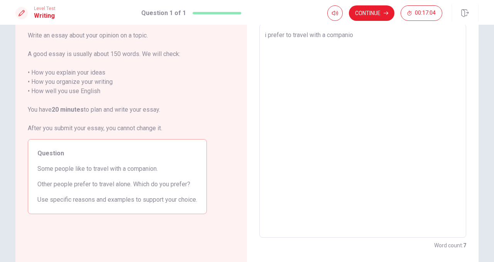
type textarea "x"
type textarea "i prefer to travel with a companion"
type textarea "x"
type textarea "i prefer to travel with a companion"
type textarea "x"
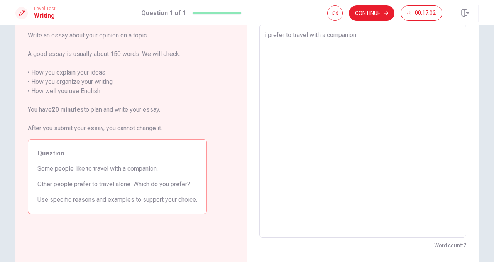
type textarea "i prefer to travel with a companion t"
type textarea "x"
type textarea "i prefer to travel with a companion [PERSON_NAME]"
type textarea "x"
type textarea "i prefer to travel with a companion t"
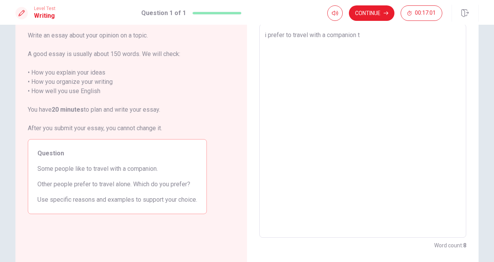
type textarea "x"
type textarea "i prefer to travel with a companion"
type textarea "x"
type textarea "i prefer to travel with a companion r"
type textarea "x"
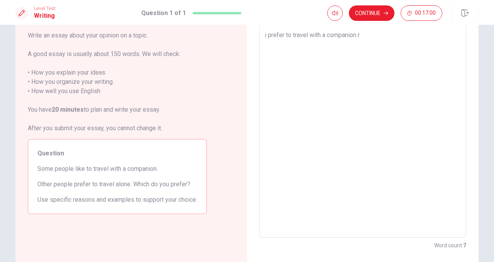
type textarea "i prefer to travel with a companion [PERSON_NAME]"
type textarea "x"
type textarea "i prefer to travel with a companion rat"
type textarea "x"
type textarea "i prefer to travel with a companion [PERSON_NAME]"
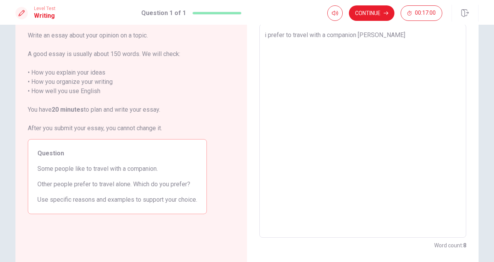
type textarea "x"
type textarea "i prefer to travel with a companion [PERSON_NAME]"
type textarea "x"
type textarea "i prefer to travel with a companion rather"
type textarea "x"
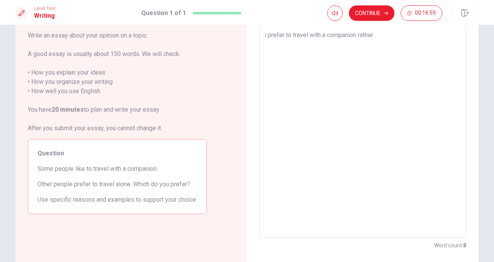
type textarea "i prefer to travel with a companion rather"
type textarea "x"
type textarea "i prefer to travel with a companion rather t"
type textarea "x"
type textarea "i prefer to travel with a companion rather th"
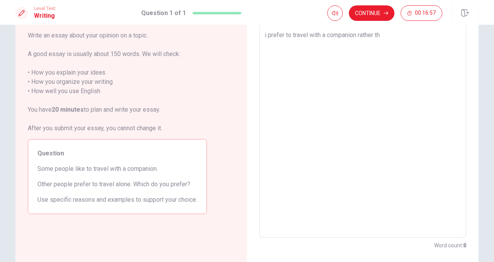
type textarea "x"
type textarea "i prefer to travel with a companion rather tha"
type textarea "x"
type textarea "i prefer to travel with a companion rather than"
type textarea "x"
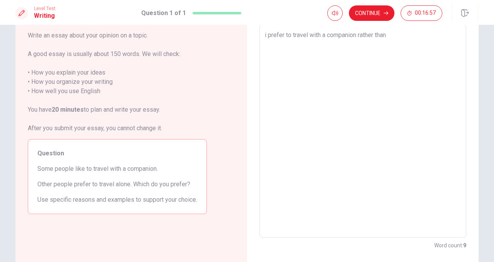
type textarea "i prefer to travel with a companion rather than"
type textarea "x"
type textarea "i prefer to travel with a companion rather than a"
type textarea "x"
type textarea "i prefer to travel with a companion rather than al"
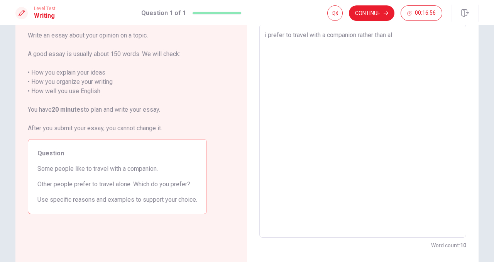
type textarea "x"
type textarea "i prefer to travel with a companion rather than alo"
type textarea "x"
type textarea "i prefer to travel with a companion rather than [PERSON_NAME]"
type textarea "x"
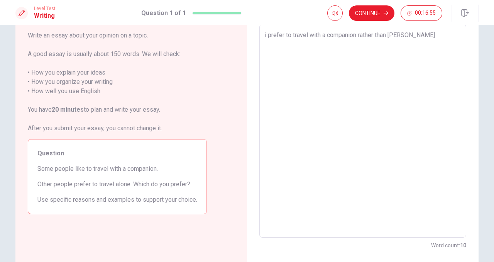
type textarea "i prefer to travel with a companion rather than alone"
type textarea "x"
type textarea "i prefer to travel with a companion rather than alone"
type textarea "x"
type textarea "i prefer to travel with a companion rather than alone"
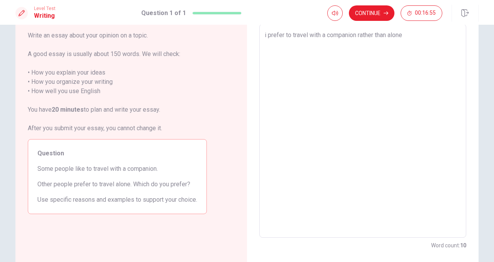
type textarea "x"
type textarea "i prefer to travel with a companion rather than alone,"
type textarea "x"
type textarea "i prefer to travel with a companion rather than alone,"
type textarea "x"
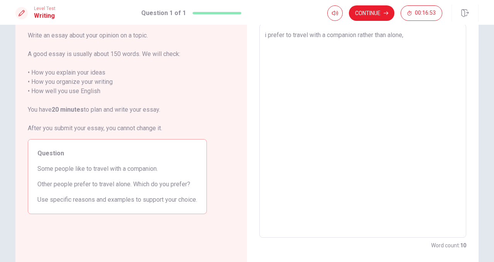
type textarea "i prefer to travel with a companion rather than alone,"
type textarea "x"
type textarea "i prefer to travel with a companion rather than alone"
type textarea "x"
type textarea "i prefer to travel with a companion rather than alone."
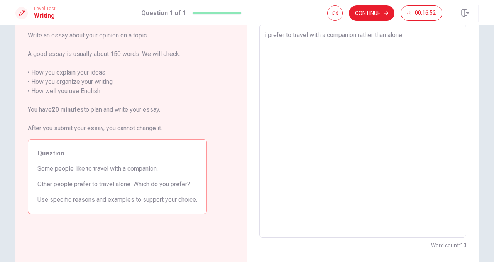
type textarea "x"
type textarea "i prefer to travel with a companion rather than alone."
type textarea "x"
type textarea "i prefer to travel with a companion rather than alone. R"
type textarea "x"
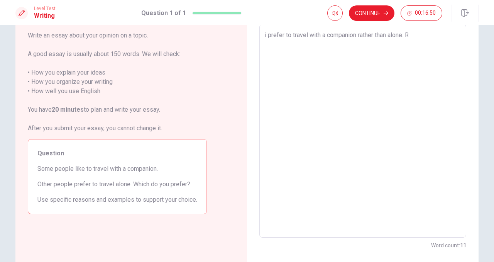
type textarea "i prefer to travel with a companion rather than alone."
type textarea "x"
type textarea "i prefer to travel with a companion rather than alone. Y"
type textarea "x"
type textarea "i prefer to travel with a companion rather than alone."
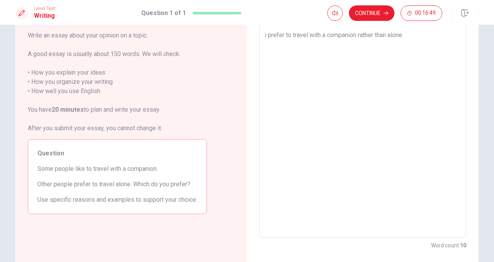
type textarea "x"
type textarea "i prefer to travel with a companion rather than alone. T"
type textarea "x"
type textarea "i prefer to travel with a companion rather than alone. Tr"
type textarea "x"
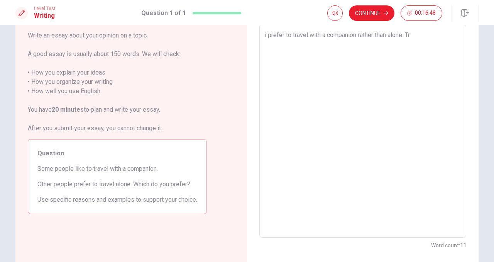
type textarea "i prefer to travel with a companion rather than alone. Tra"
type textarea "x"
type textarea "i prefer to travel with a companion rather than alone. Trav"
type textarea "x"
type textarea "i prefer to travel with a companion rather than alone. Trave"
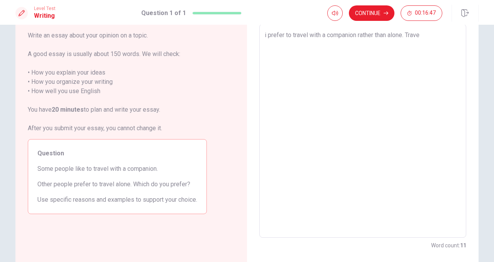
type textarea "x"
type textarea "i prefer to travel with a companion rather than alone. Travel"
type textarea "x"
type textarea "i prefer to travel with a companion rather than alone. Traveli"
type textarea "x"
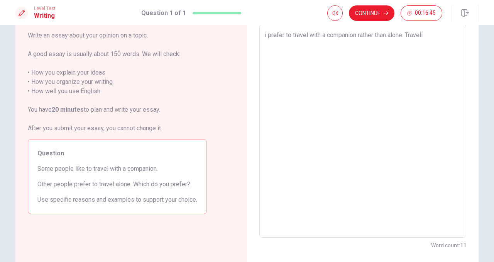
type textarea "i prefer to travel with a companion rather than alone. Travelin"
type textarea "x"
type textarea "i prefer to travel with a companion rather than alone. Traveling"
type textarea "x"
type textarea "i prefer to travel with a companion rather than alone. Traveling"
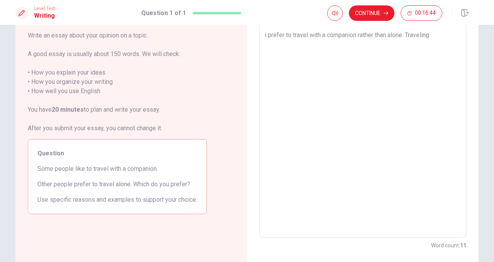
type textarea "x"
type textarea "i prefer to travel with a companion rather than alone. Traveling w"
type textarea "x"
type textarea "i prefer to travel with a companion rather than alone. Traveling wi"
type textarea "x"
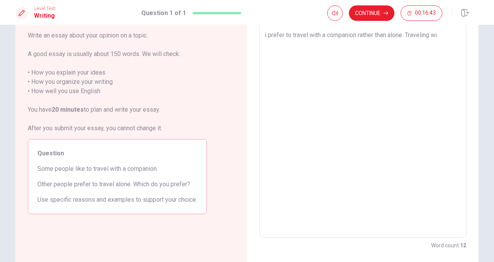
type textarea "i prefer to travel with a companion rather than alone. Traveling wit"
type textarea "x"
type textarea "i prefer to travel with a companion rather than alone. Traveling with"
type textarea "x"
type textarea "i prefer to travel with a companion rather than alone. Traveling with"
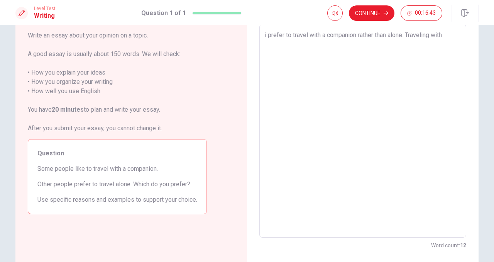
type textarea "x"
type textarea "i prefer to travel with a companion rather than alone. Traveling with s"
type textarea "x"
type textarea "i prefer to travel with a companion rather than alone. Traveling with so"
type textarea "x"
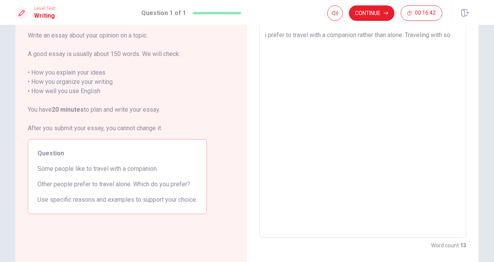
type textarea "i prefer to travel with a companion rather than alone. Traveling with som"
type textarea "x"
type textarea "i prefer to travel with a companion rather than alone. Traveling with some"
type textarea "x"
type textarea "i prefer to travel with a companion rather than alone. Traveling with someo"
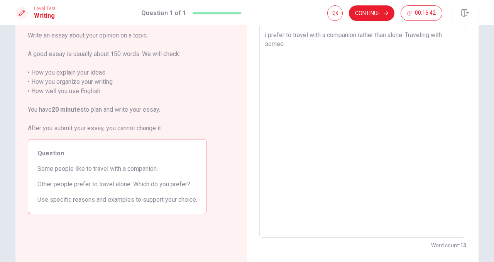
type textarea "x"
type textarea "i prefer to travel with a companion rather than alone. Traveling with someon"
type textarea "x"
type textarea "i prefer to travel with a companion rather than alone. Traveling with someone"
type textarea "x"
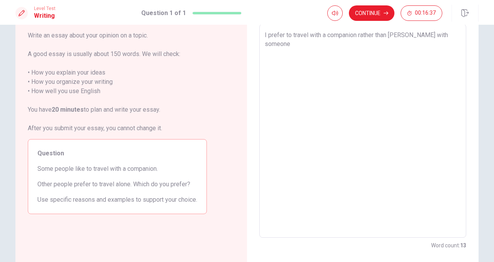
type textarea "I prefer to travel with a companion rather than alone. Travelling with someone"
type textarea "x"
type textarea "I prefer to travel with a companion rather than alone. Travelling with someone"
type textarea "x"
type textarea "I prefer to travel with a companion rather than alone. Travelling with someone m"
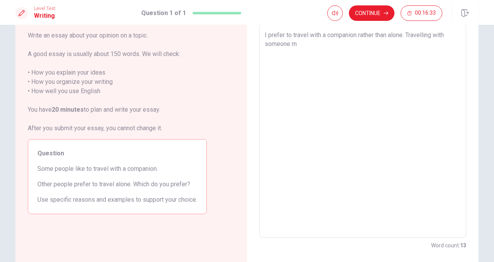
type textarea "x"
click at [414, 43] on textarea "I prefer to travel with a companion rather than alone. Travelling with someone …" at bounding box center [363, 130] width 196 height 201
click at [325, 49] on textarea "I prefer to travel with a companion rather than alone. Travelling with someone …" at bounding box center [363, 130] width 196 height 201
click at [331, 44] on textarea "I prefer to travel with a companion rather than alone. Travelling with someone …" at bounding box center [363, 130] width 196 height 201
click at [396, 46] on textarea "I prefer to travel with a companion rather than alone. Travelling with someone …" at bounding box center [363, 130] width 196 height 201
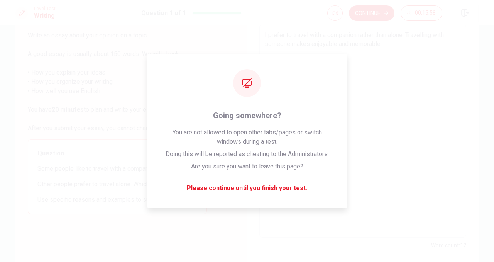
click at [263, 30] on span at bounding box center [263, 30] width 0 height 0
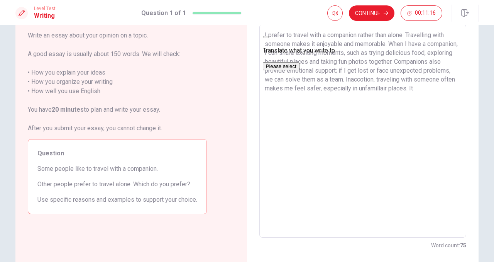
click at [334, 101] on textarea "I prefer to travel with a companion rather than alone. Travelling with someone …" at bounding box center [363, 130] width 196 height 201
click at [278, 88] on textarea "I prefer to travel with a companion rather than alone. Travelling with someone …" at bounding box center [363, 130] width 196 height 201
click at [278, 96] on textarea "I prefer to travel with a companion rather than alone. Travelling with someone …" at bounding box center [363, 130] width 196 height 201
click at [284, 98] on textarea "I prefer to travel with a companion rather than alone. Travelling with someone …" at bounding box center [363, 130] width 196 height 201
click at [280, 98] on textarea "I prefer to travel with a companion rather than alone. Travelling with someone …" at bounding box center [363, 130] width 196 height 201
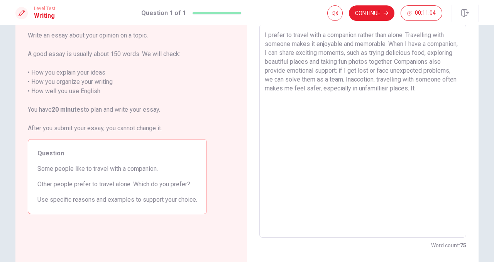
click at [280, 98] on textarea "I prefer to travel with a companion rather than alone. Travelling with someone …" at bounding box center [363, 130] width 196 height 201
click at [359, 95] on textarea "I prefer to travel with a companion rather than alone. Travelling with someone …" at bounding box center [363, 130] width 196 height 201
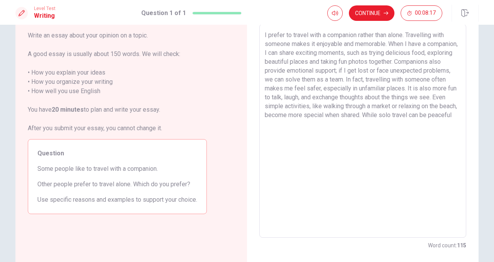
click at [385, 107] on textarea "I prefer to travel with a companion rather than alone. Travelling with someone …" at bounding box center [363, 130] width 196 height 201
click at [447, 117] on textarea "I prefer to travel with a companion rather than alone. Travelling with someone …" at bounding box center [363, 130] width 196 height 201
click at [365, 125] on textarea "I prefer to travel with a companion rather than alone. Travelling with someone …" at bounding box center [363, 130] width 196 height 201
click at [421, 89] on textarea "I prefer to travel with a companion rather than alone. Travelling with someone …" at bounding box center [363, 130] width 196 height 201
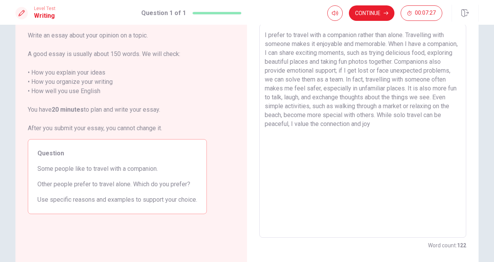
click at [421, 89] on textarea "I prefer to travel with a companion rather than alone. Travelling with someone …" at bounding box center [363, 130] width 196 height 201
click at [417, 78] on textarea "I prefer to travel with a companion rather than alone. Travelling with someone …" at bounding box center [363, 130] width 196 height 201
click at [429, 79] on textarea "I prefer to travel with a companion rather than alone. Travelling with someone …" at bounding box center [363, 130] width 196 height 201
click at [404, 80] on textarea "I prefer to travel with a companion rather than alone. Travelling with someone …" at bounding box center [363, 130] width 196 height 201
click at [370, 79] on textarea "I prefer to travel with a companion rather than alone. Travelling with someone …" at bounding box center [363, 130] width 196 height 201
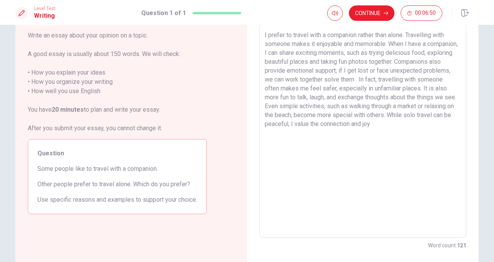
click at [398, 80] on textarea "I prefer to travel with a companion rather than alone. Travelling with someone …" at bounding box center [363, 130] width 196 height 201
click at [384, 79] on textarea "I prefer to travel with a companion rather than alone. Travelling with someone …" at bounding box center [363, 130] width 196 height 201
click at [425, 80] on textarea "I prefer to travel with a companion rather than alone. Travelling with someone …" at bounding box center [363, 130] width 196 height 201
click at [446, 80] on textarea "I prefer to travel with a companion rather than alone. Travelling with someone …" at bounding box center [363, 130] width 196 height 201
click at [442, 123] on textarea "I prefer to travel with a companion rather than alone. Travelling with someone …" at bounding box center [363, 130] width 196 height 201
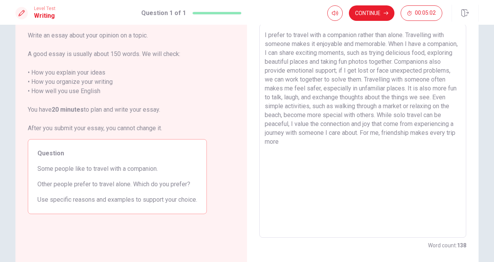
click at [291, 144] on textarea "I prefer to travel with a companion rather than alone. Travelling with someone …" at bounding box center [363, 130] width 196 height 201
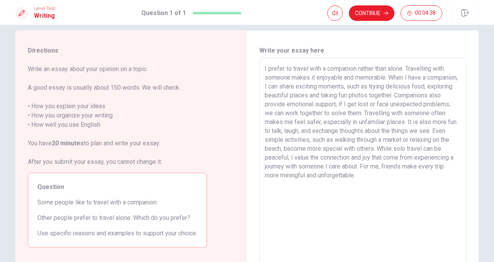
scroll to position [9, 0]
click at [379, 189] on textarea "I prefer to travel with a companion rather than alone. Travelling with someone …" at bounding box center [363, 164] width 196 height 201
click at [362, 172] on textarea "I prefer to travel with a companion rather than alone. Travelling with someone …" at bounding box center [363, 164] width 196 height 201
click at [443, 176] on textarea "I prefer to travel with a companion rather than alone. Travelling with someone …" at bounding box center [363, 164] width 196 height 201
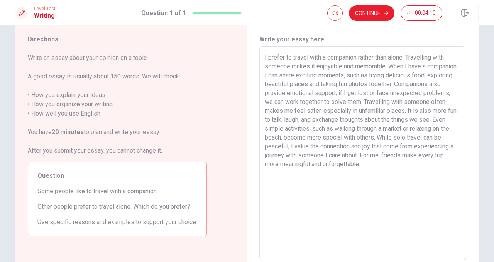
scroll to position [22, 0]
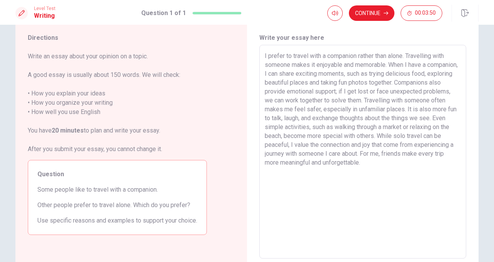
click at [391, 83] on textarea "I prefer to travel with a companion rather than alone. Travelling with someone …" at bounding box center [363, 151] width 196 height 201
click at [414, 94] on textarea "I prefer to travel with a companion rather than alone. Travelling with someone …" at bounding box center [363, 151] width 196 height 201
click at [432, 92] on textarea "I prefer to travel with a companion rather than alone. Travelling with someone …" at bounding box center [363, 151] width 196 height 201
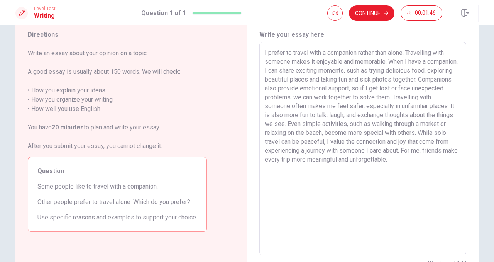
scroll to position [0, 0]
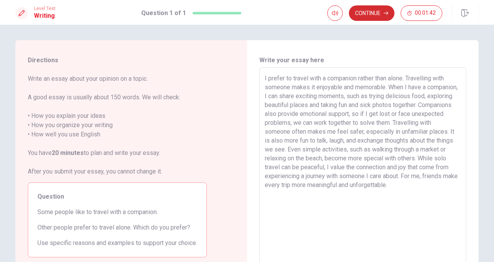
click at [374, 17] on button "Continue" at bounding box center [372, 12] width 46 height 15
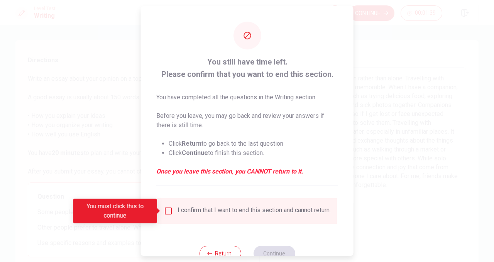
click at [168, 210] on input "You must click this to continue" at bounding box center [168, 210] width 9 height 9
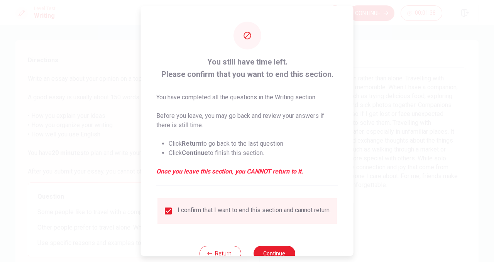
scroll to position [26, 0]
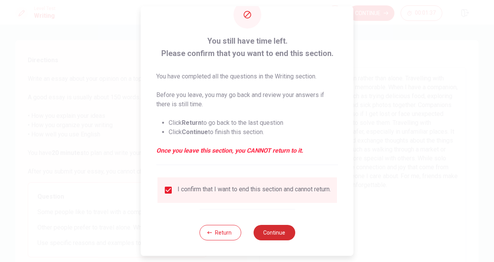
click at [271, 232] on button "Continue" at bounding box center [274, 232] width 42 height 15
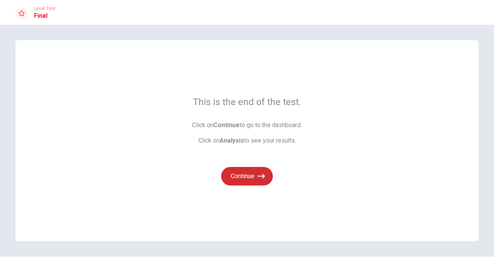
click at [250, 184] on button "Continue" at bounding box center [247, 176] width 52 height 19
